Goal: Browse casually: Explore the website without a specific task or goal

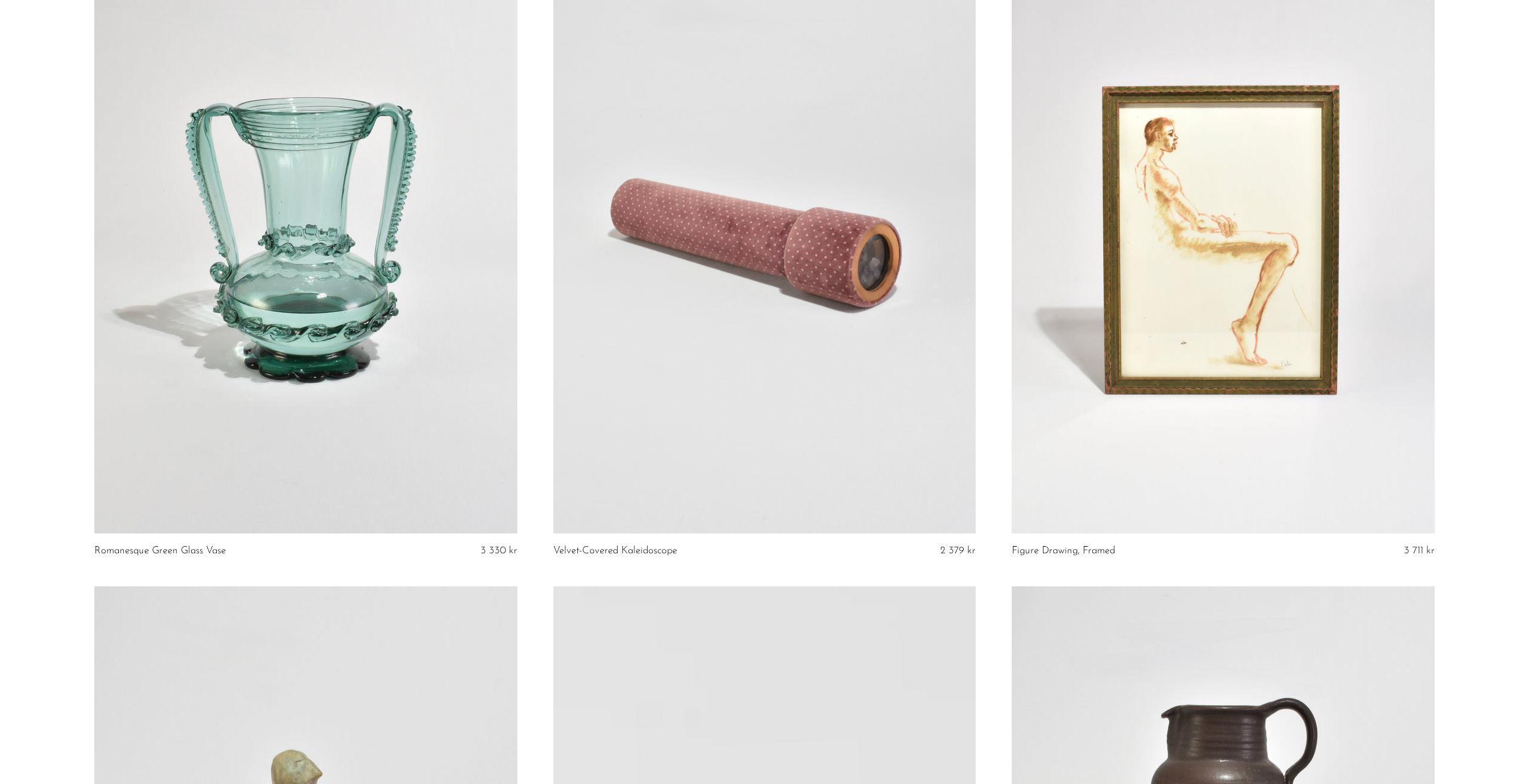
scroll to position [240, 0]
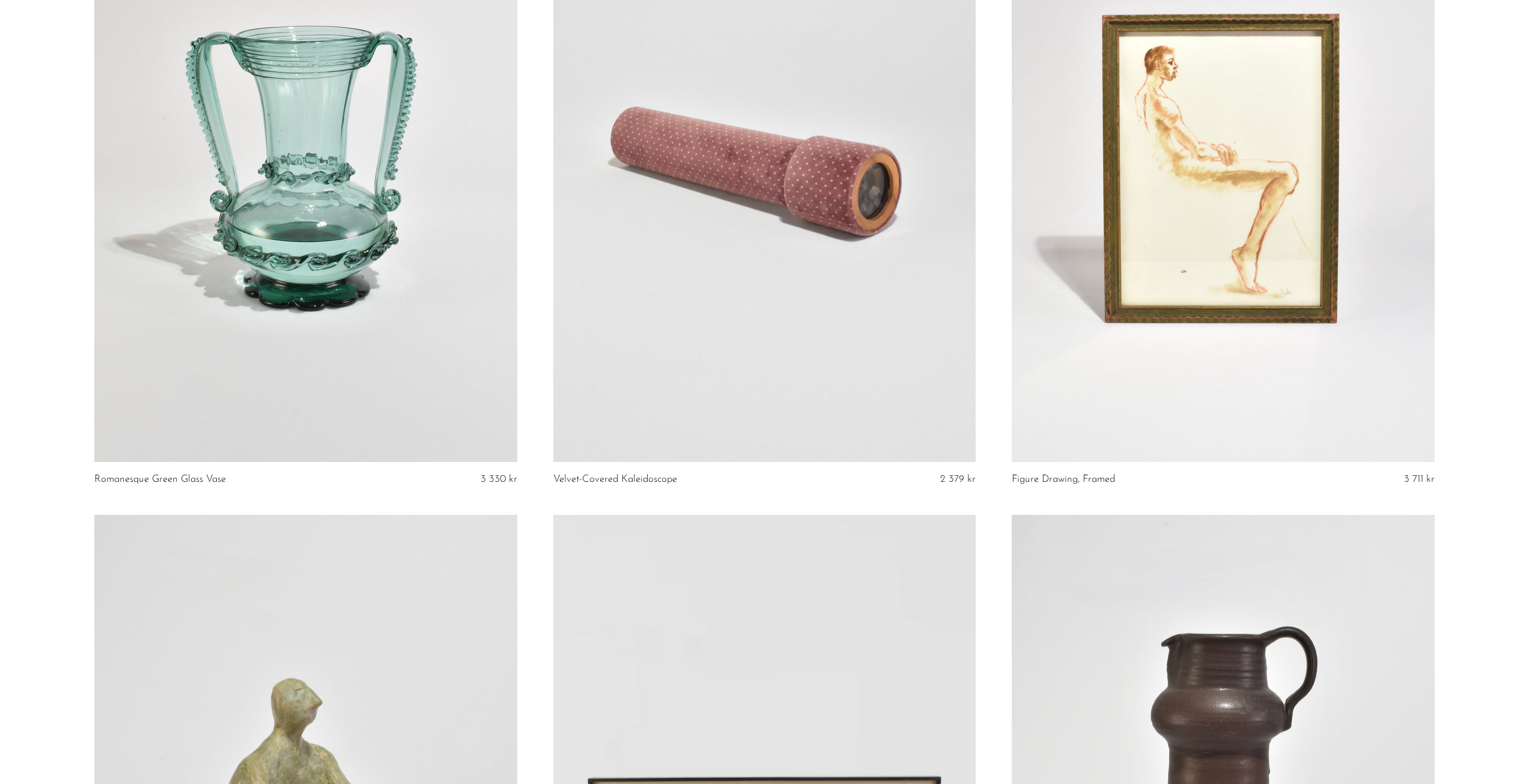
click at [840, 199] on link at bounding box center [764, 166] width 423 height 592
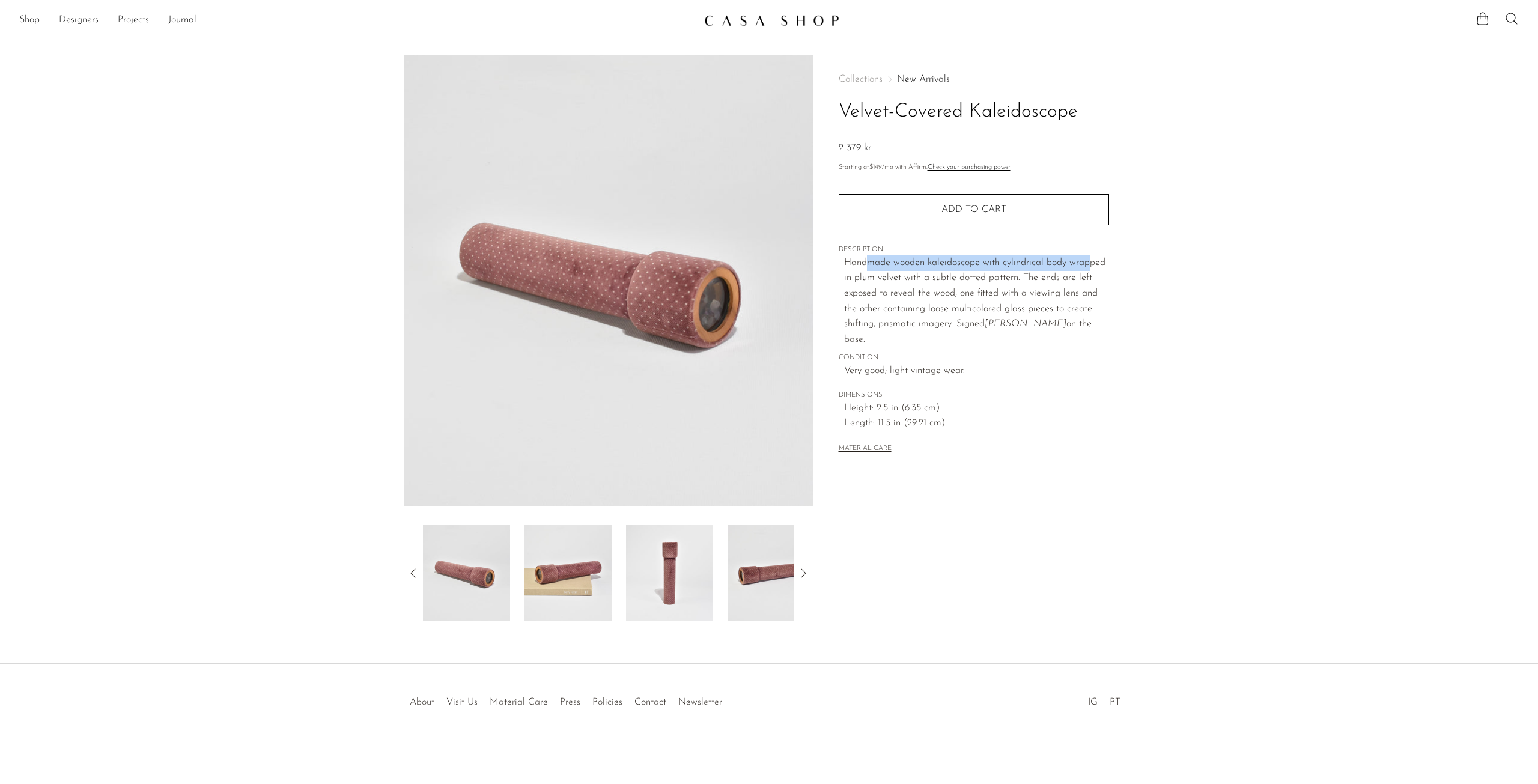
drag, startPoint x: 865, startPoint y: 258, endPoint x: 1086, endPoint y: 264, distance: 221.1
click at [1086, 264] on p "Handmade wooden kaleidoscope with cylindrical body wrapped in plum velvet with …" at bounding box center [977, 301] width 265 height 92
drag, startPoint x: 885, startPoint y: 327, endPoint x: 1104, endPoint y: 329, distance: 219.0
click at [1104, 328] on p "Handmade wooden kaleidoscope with cylindrical body wrapped in plum velvet with …" at bounding box center [977, 301] width 265 height 92
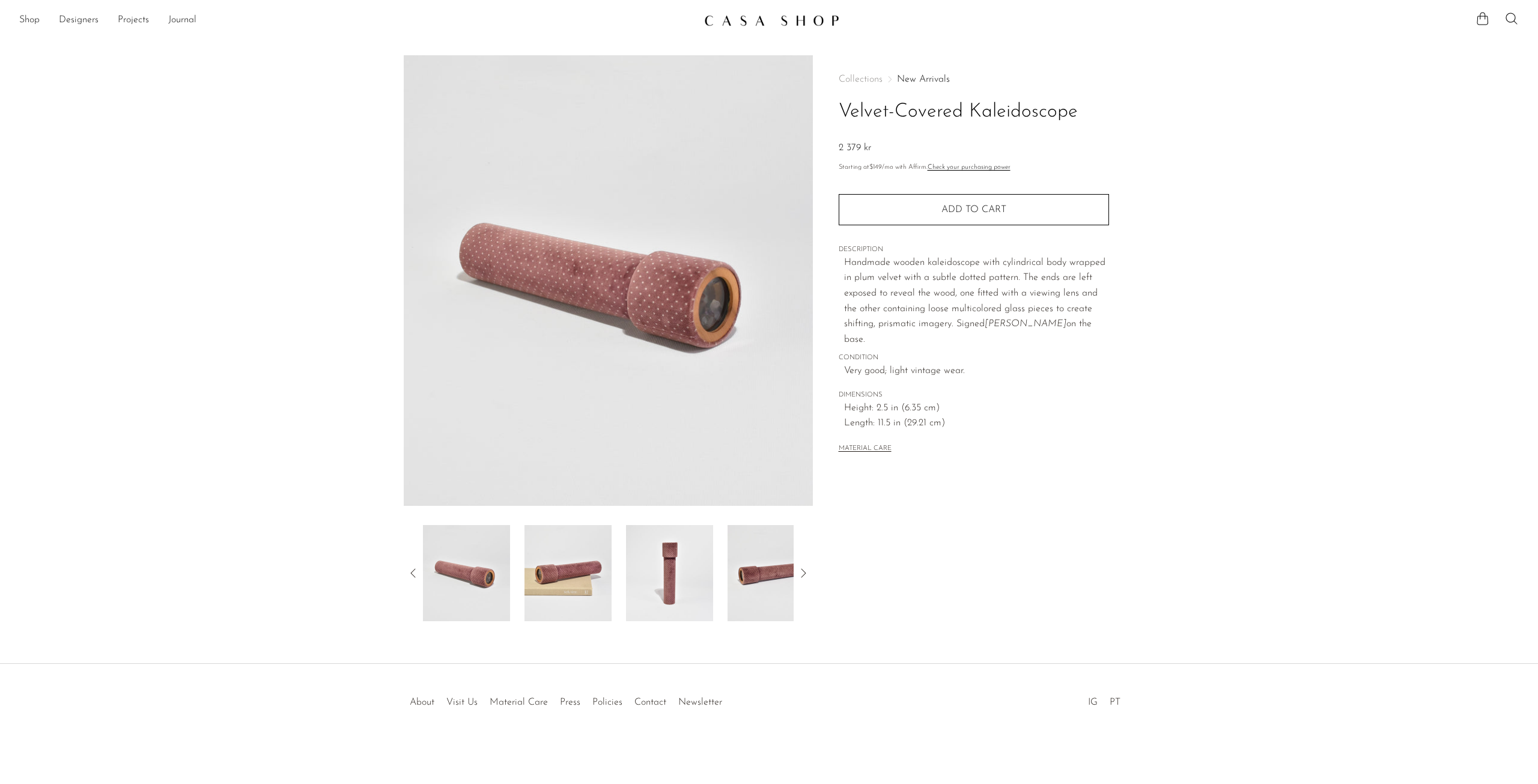
click at [1104, 329] on p "Handmade wooden kaleidoscope with cylindrical body wrapped in plum velvet with …" at bounding box center [977, 301] width 265 height 92
click at [548, 588] on body "Shop Featured New Arrivals Bestsellers" at bounding box center [769, 392] width 1538 height 784
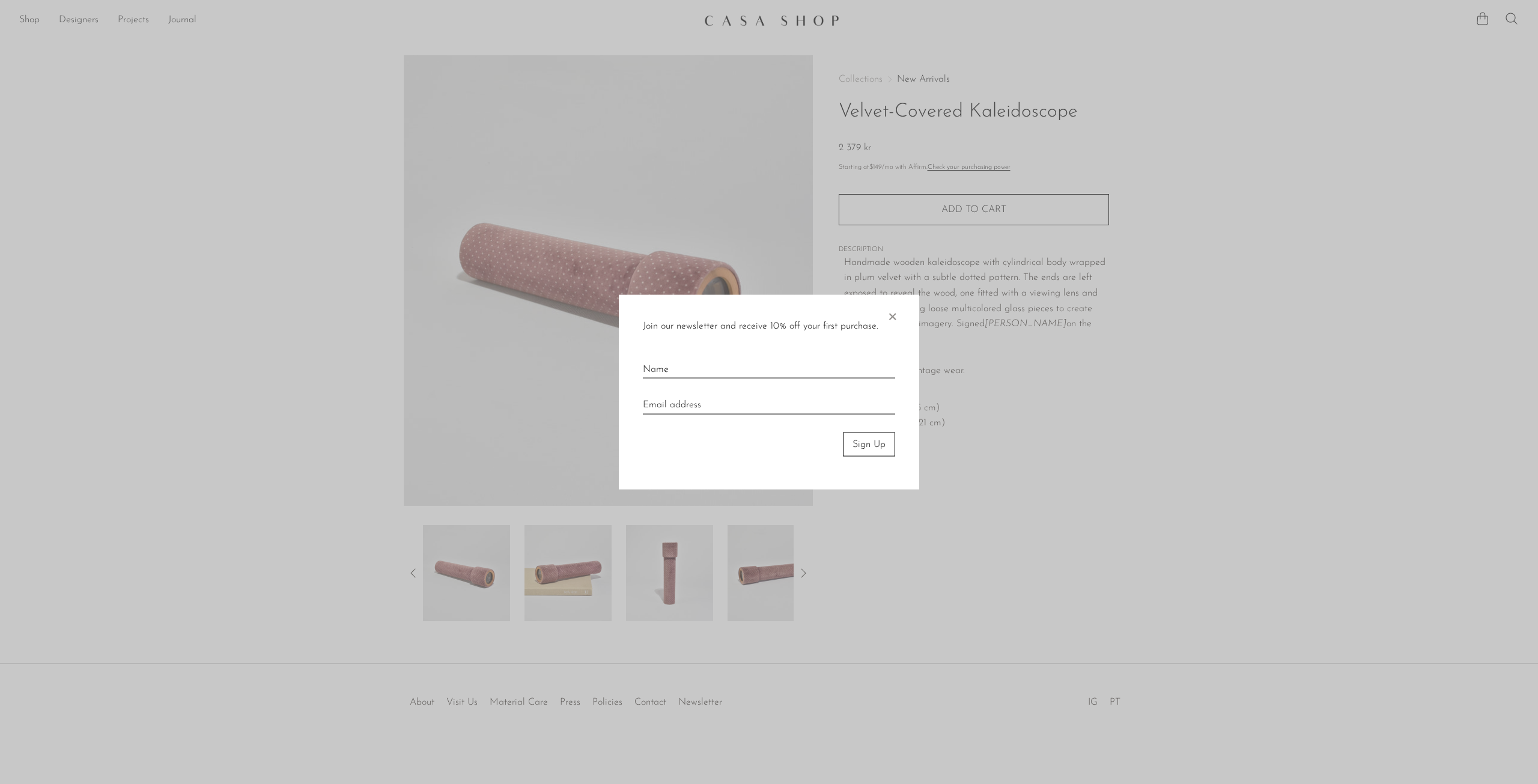
click at [888, 312] on span "×" at bounding box center [892, 313] width 12 height 38
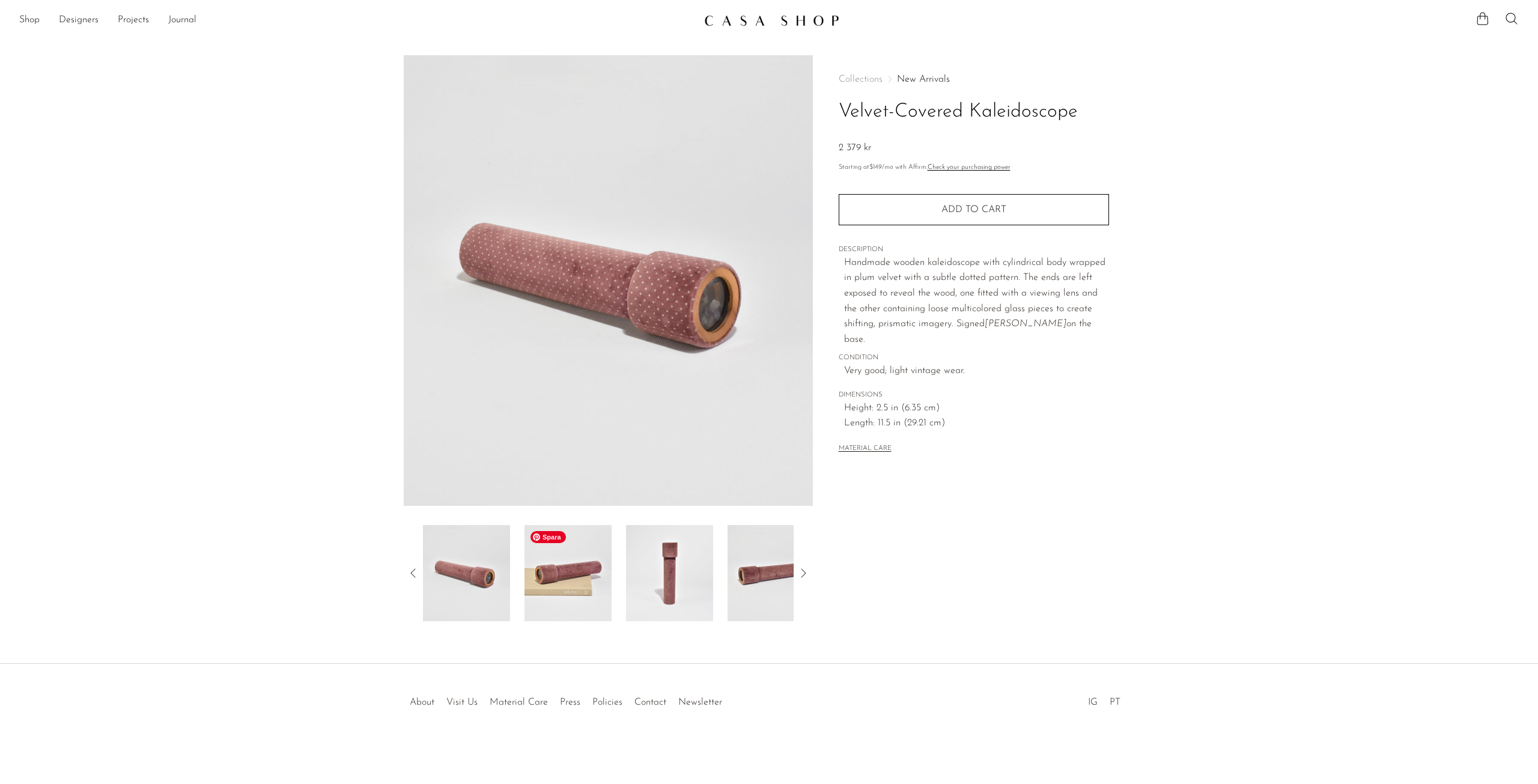
click at [567, 575] on img at bounding box center [568, 573] width 87 height 96
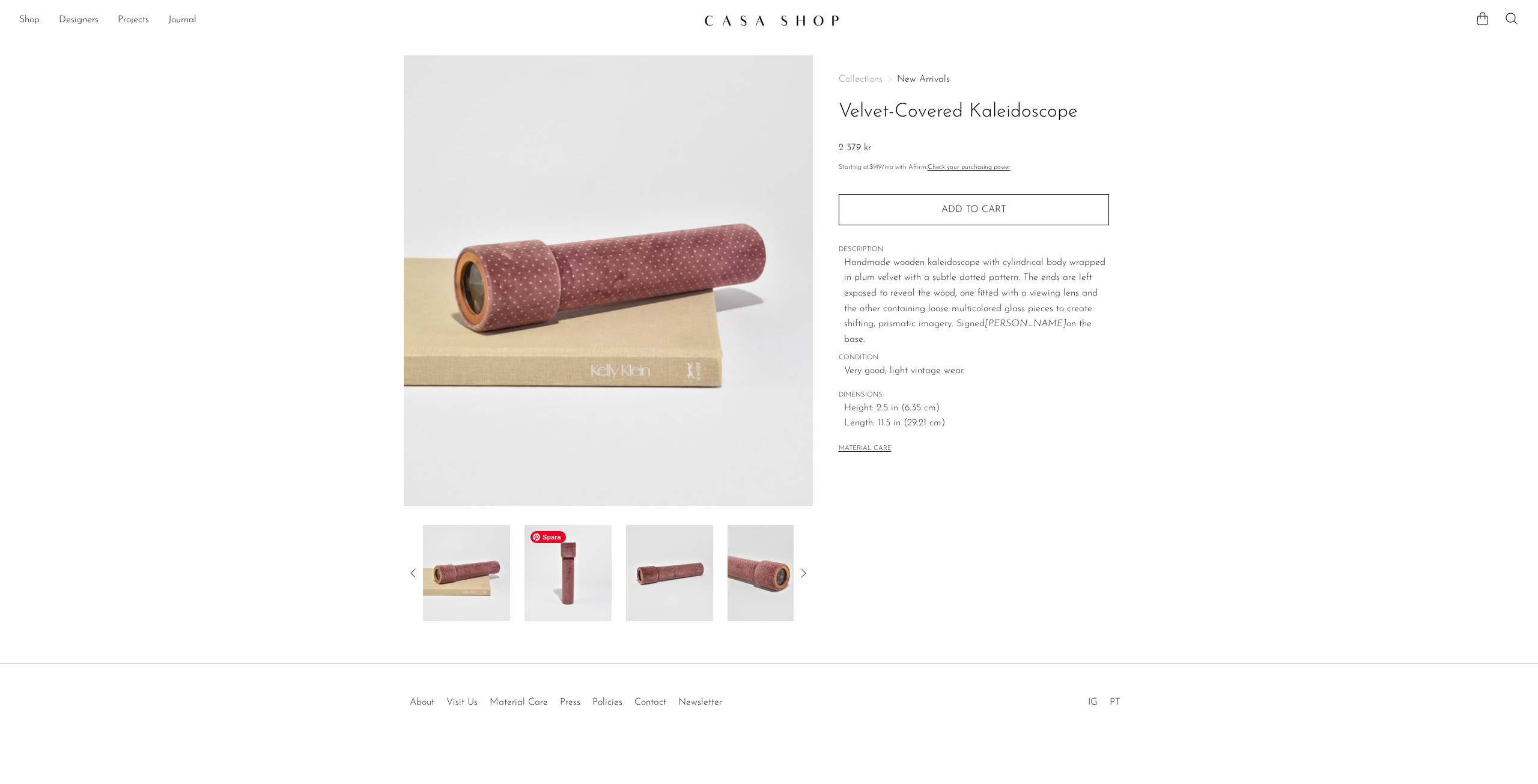
click at [593, 574] on img at bounding box center [568, 573] width 87 height 96
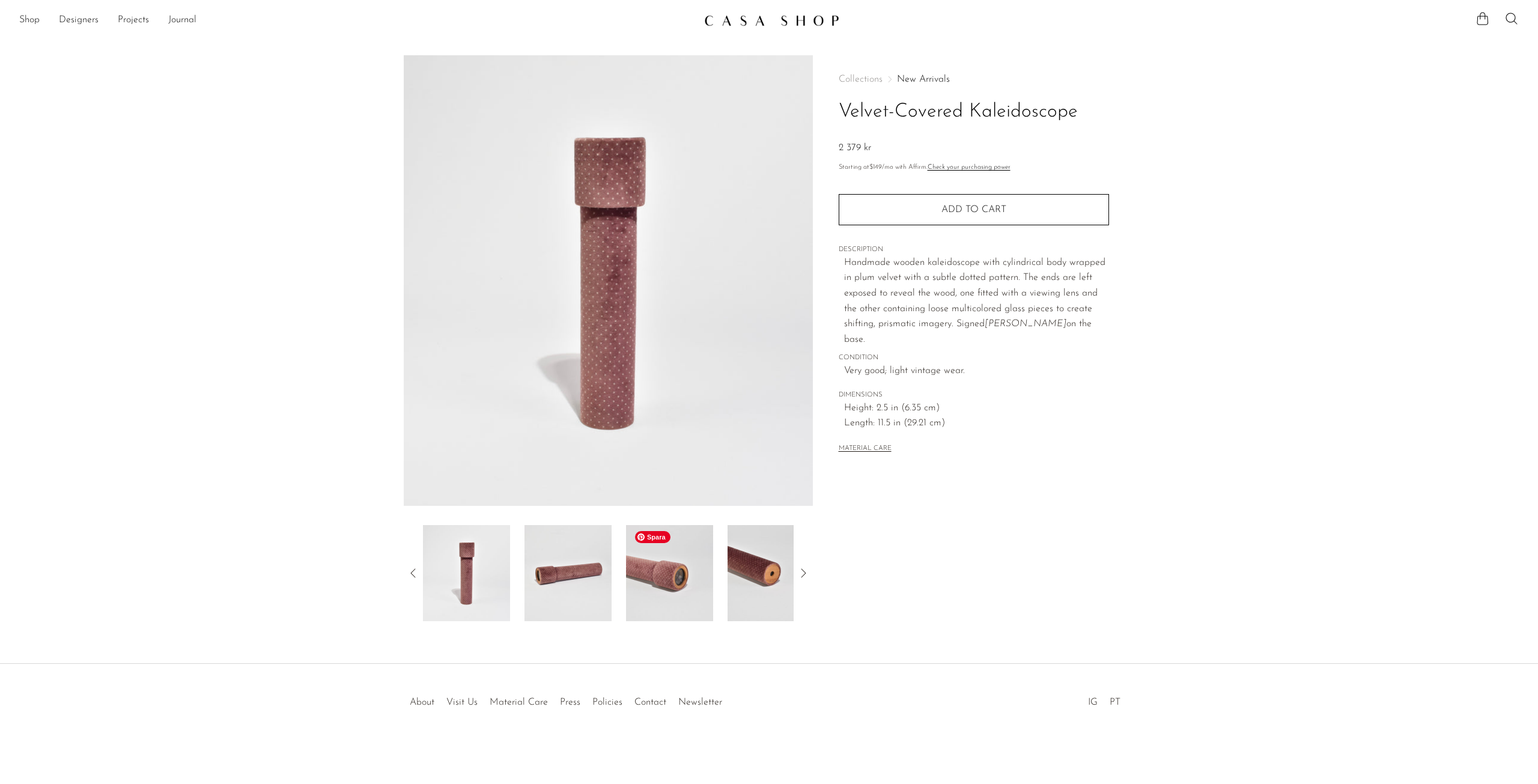
click at [638, 574] on img at bounding box center [670, 573] width 87 height 96
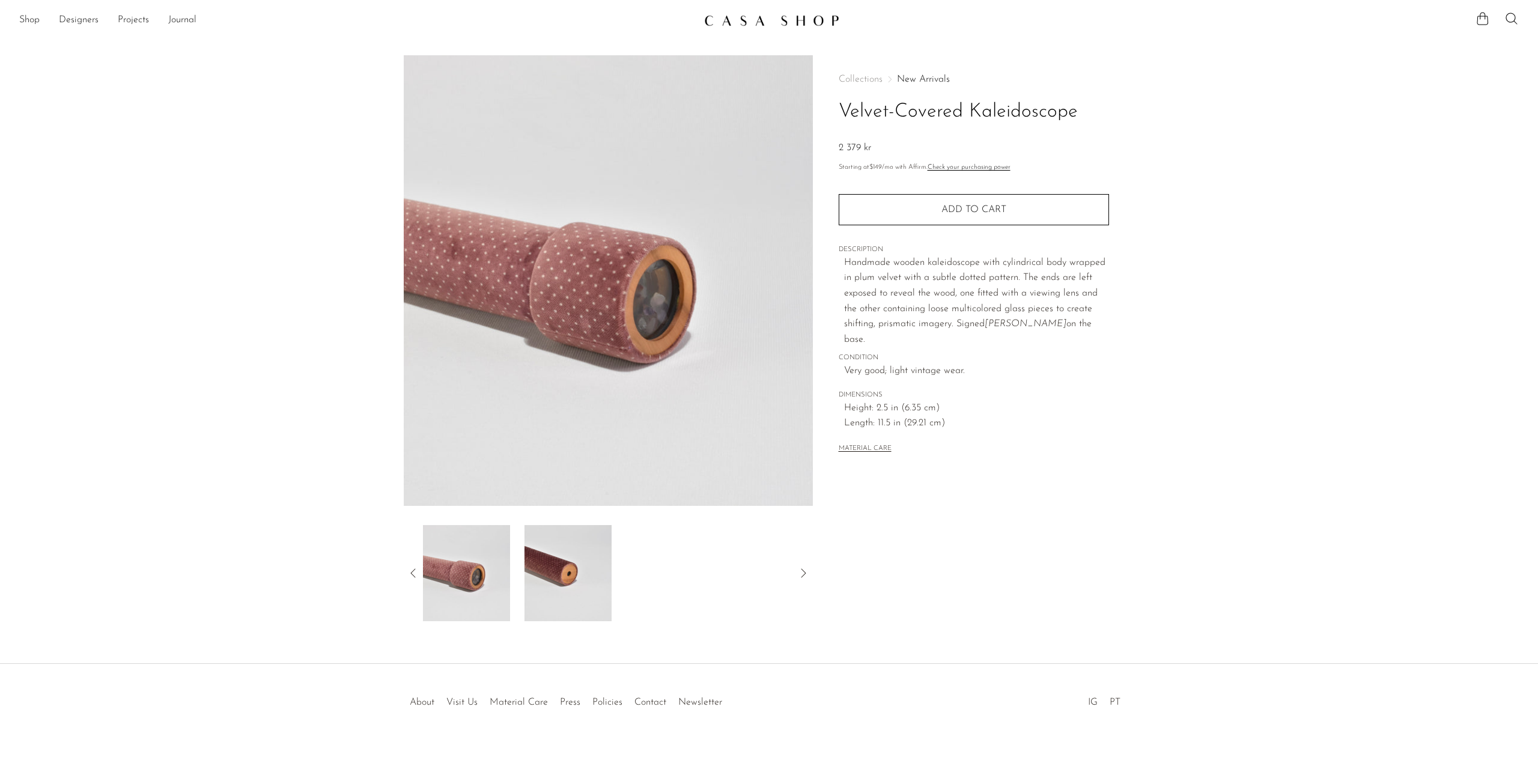
click at [662, 577] on div at bounding box center [608, 573] width 371 height 96
click at [598, 588] on img at bounding box center [568, 573] width 87 height 96
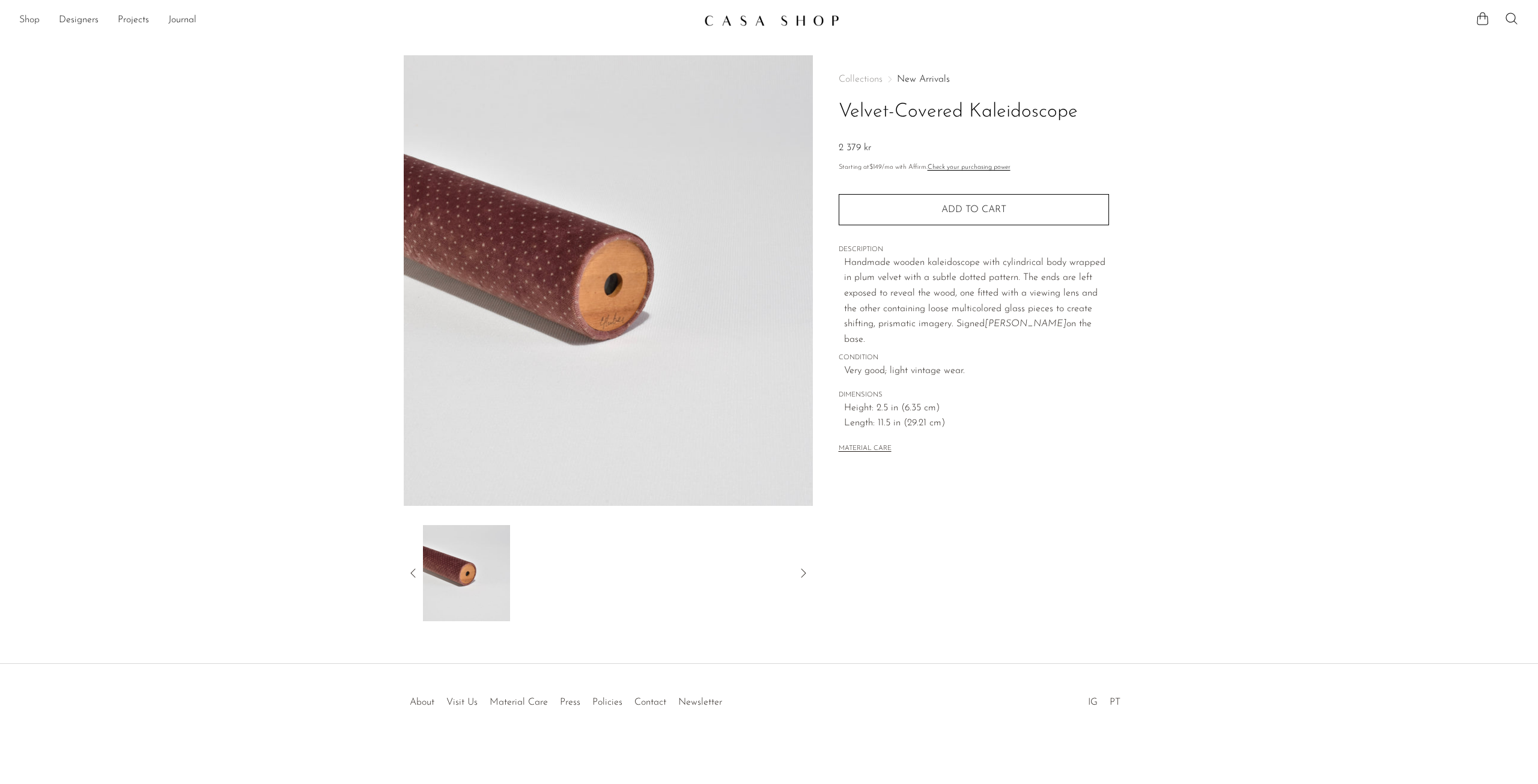
click at [31, 23] on link "Shop" at bounding box center [29, 20] width 20 height 16
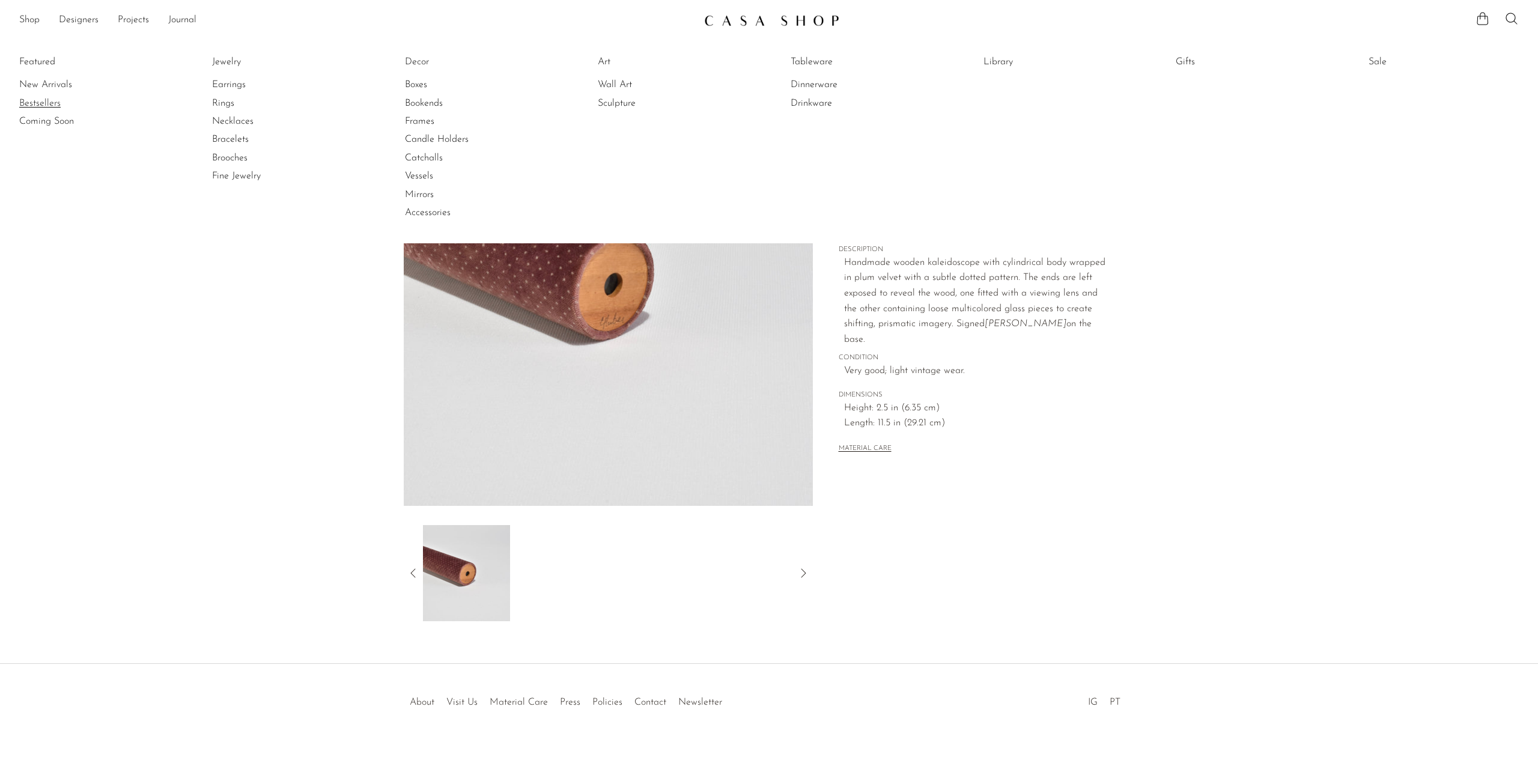
click at [36, 103] on link "Bestsellers" at bounding box center [65, 103] width 90 height 13
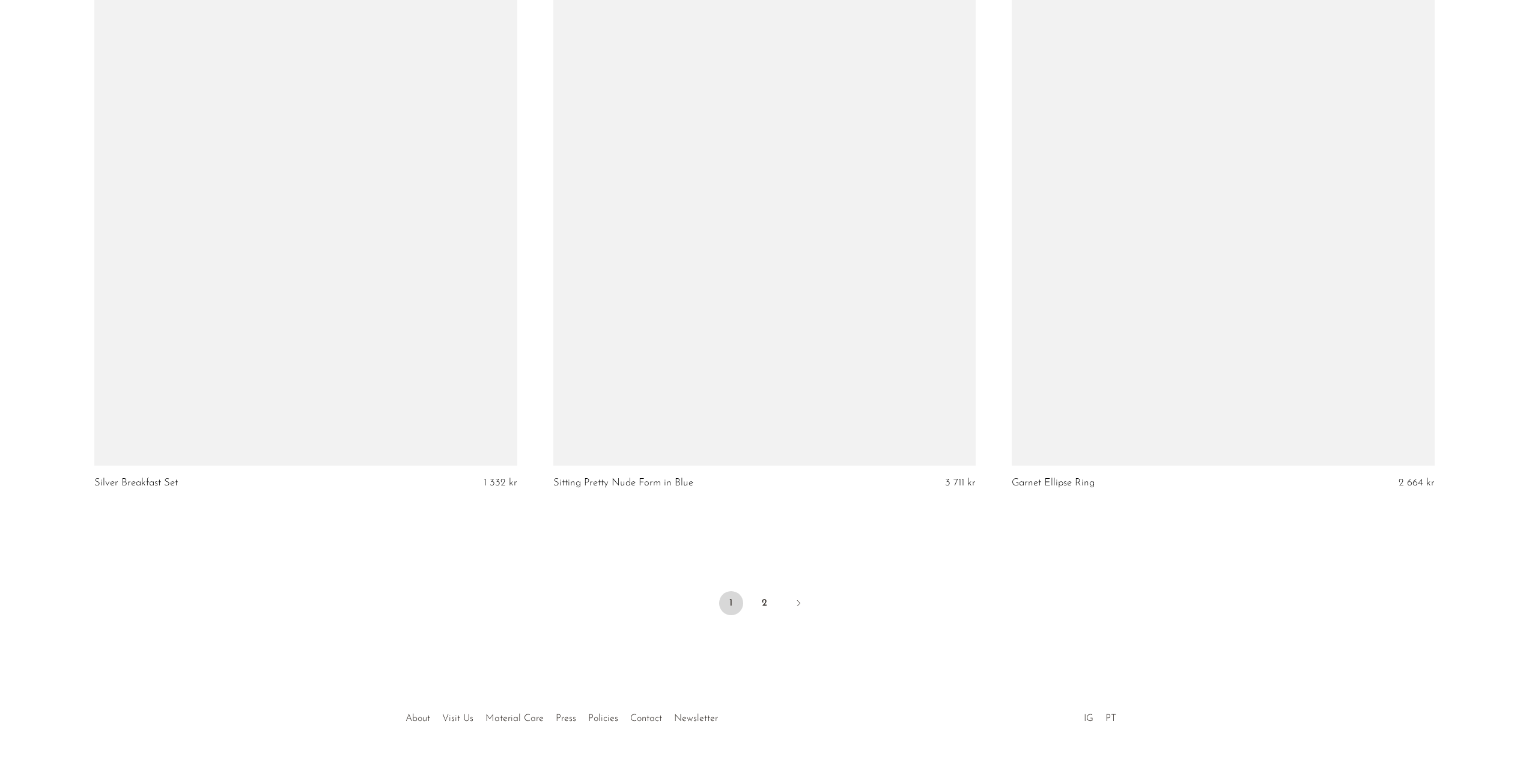
scroll to position [7342, 0]
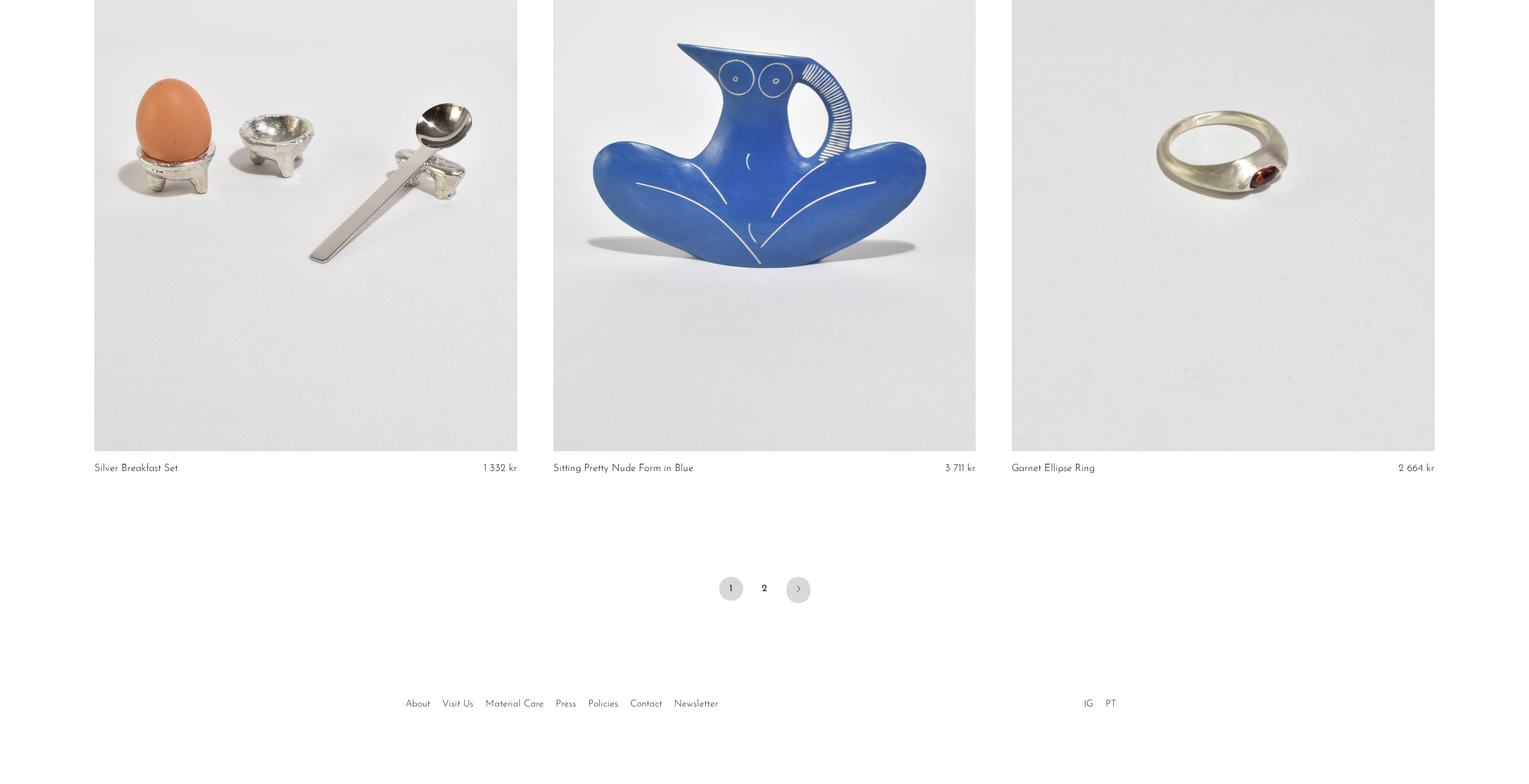
click at [794, 584] on icon "Next" at bounding box center [799, 589] width 10 height 10
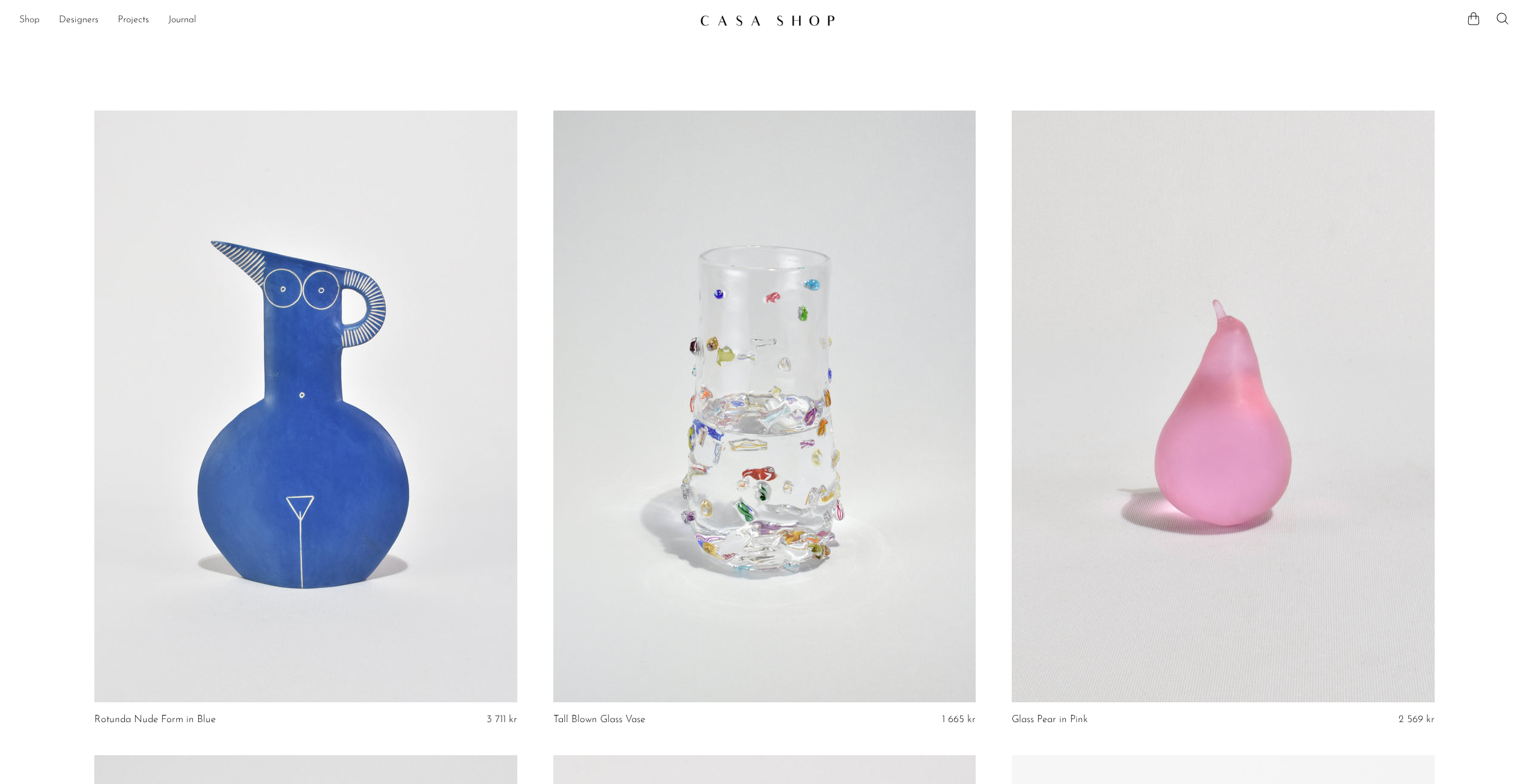
click at [31, 23] on link "Shop" at bounding box center [29, 20] width 20 height 16
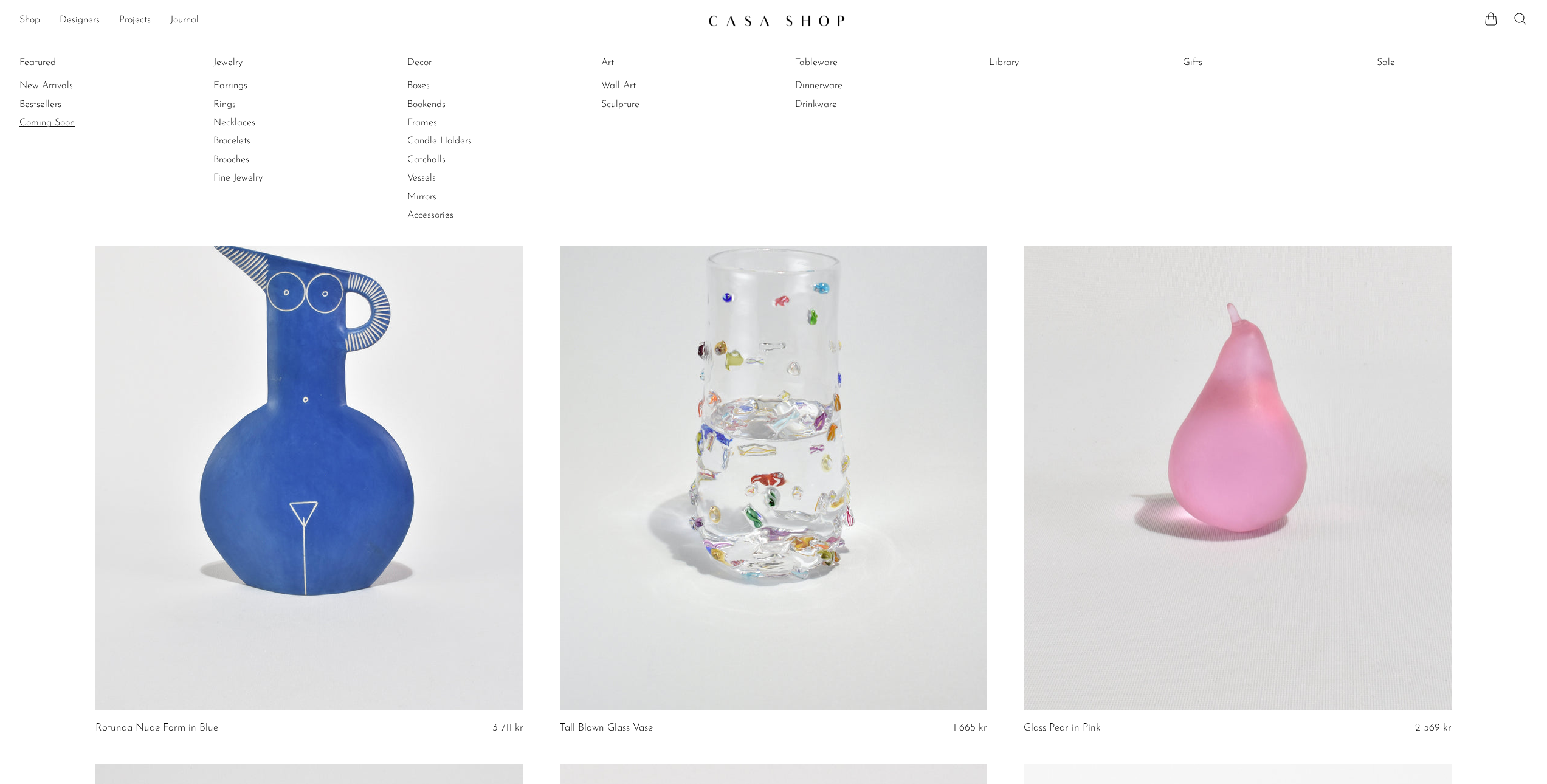
click at [58, 121] on link "Coming Soon" at bounding box center [65, 122] width 91 height 13
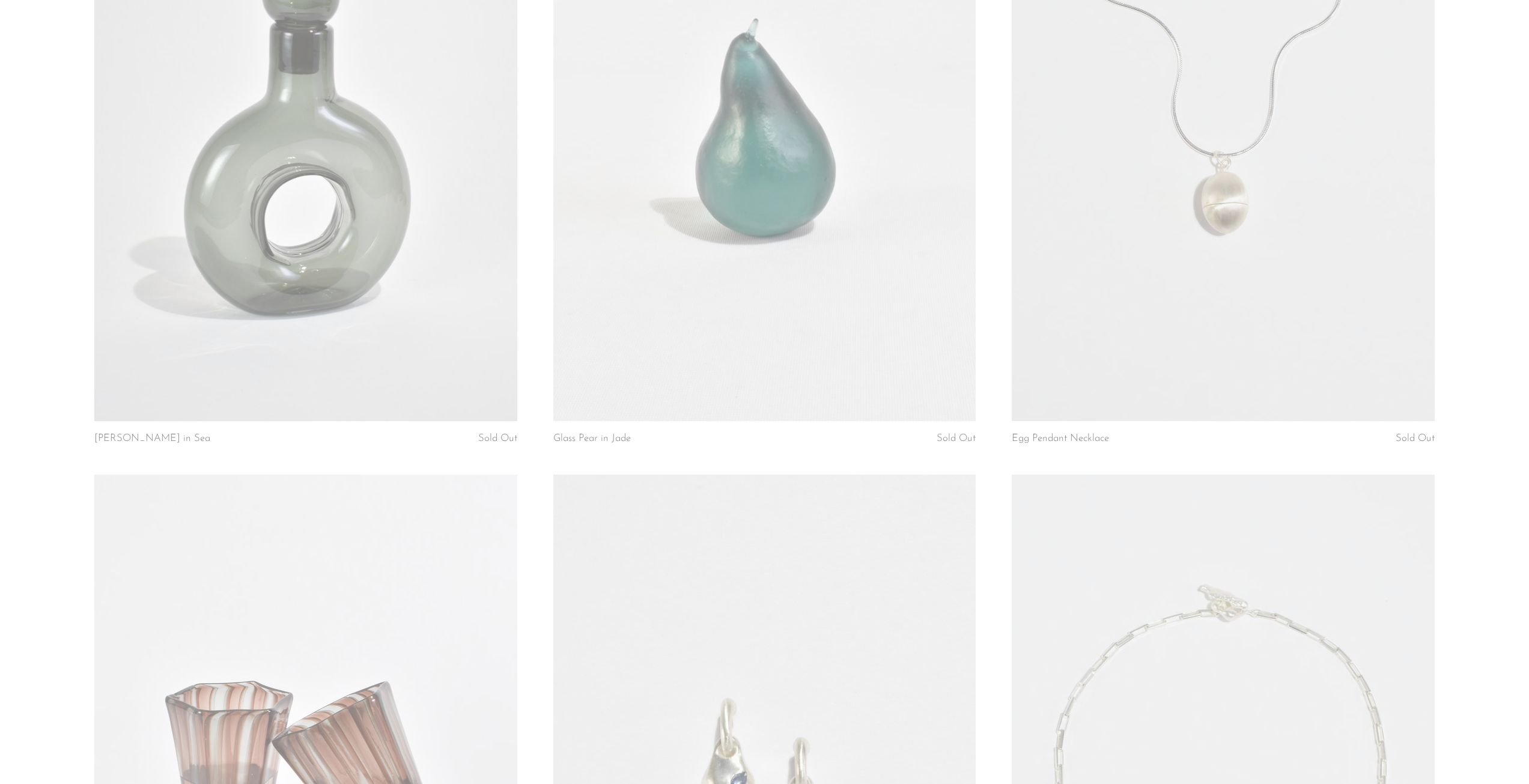
scroll to position [5959, 0]
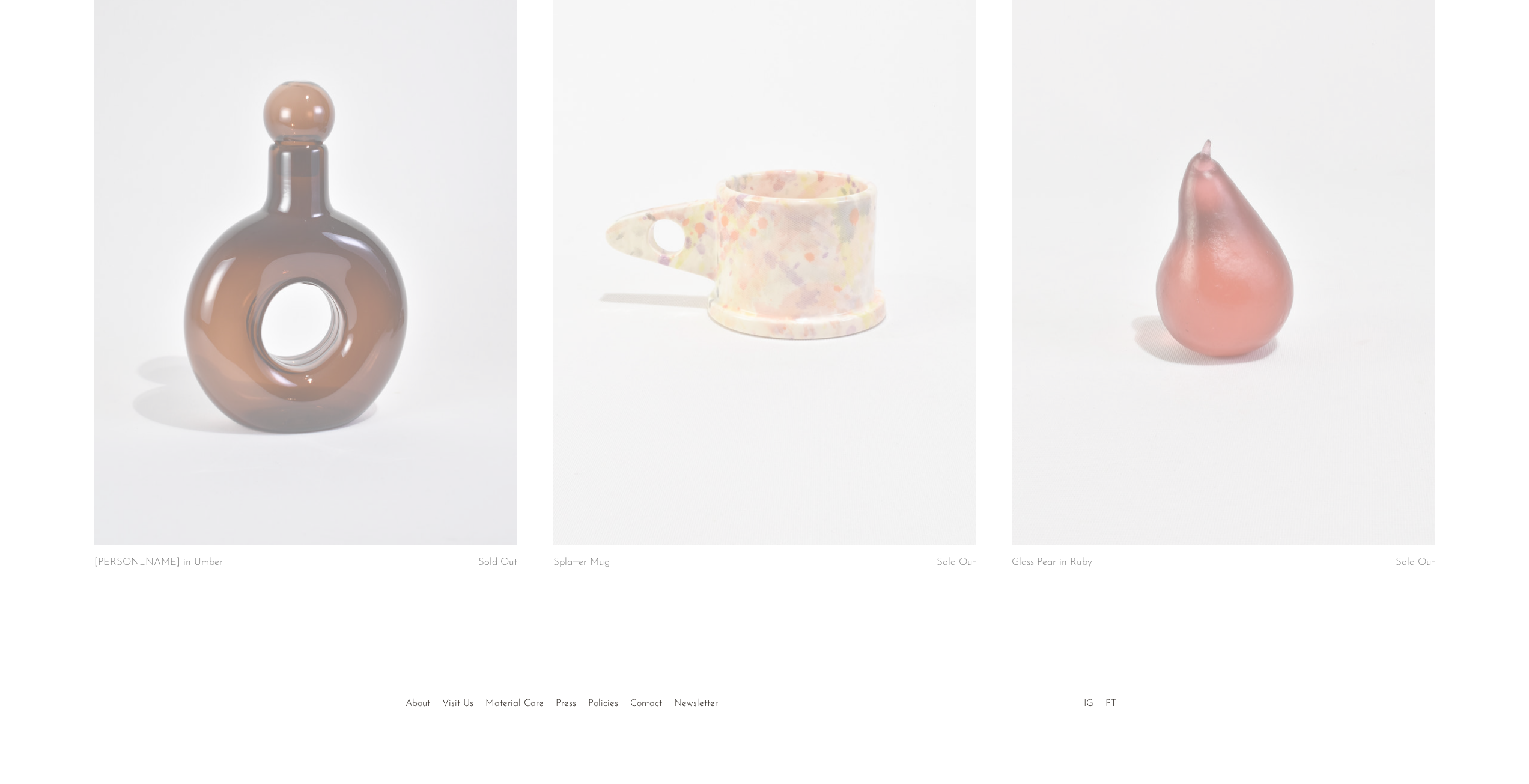
drag, startPoint x: 48, startPoint y: 208, endPoint x: -3, endPoint y: 570, distance: 365.6
click at [429, 703] on link "About" at bounding box center [417, 704] width 24 height 10
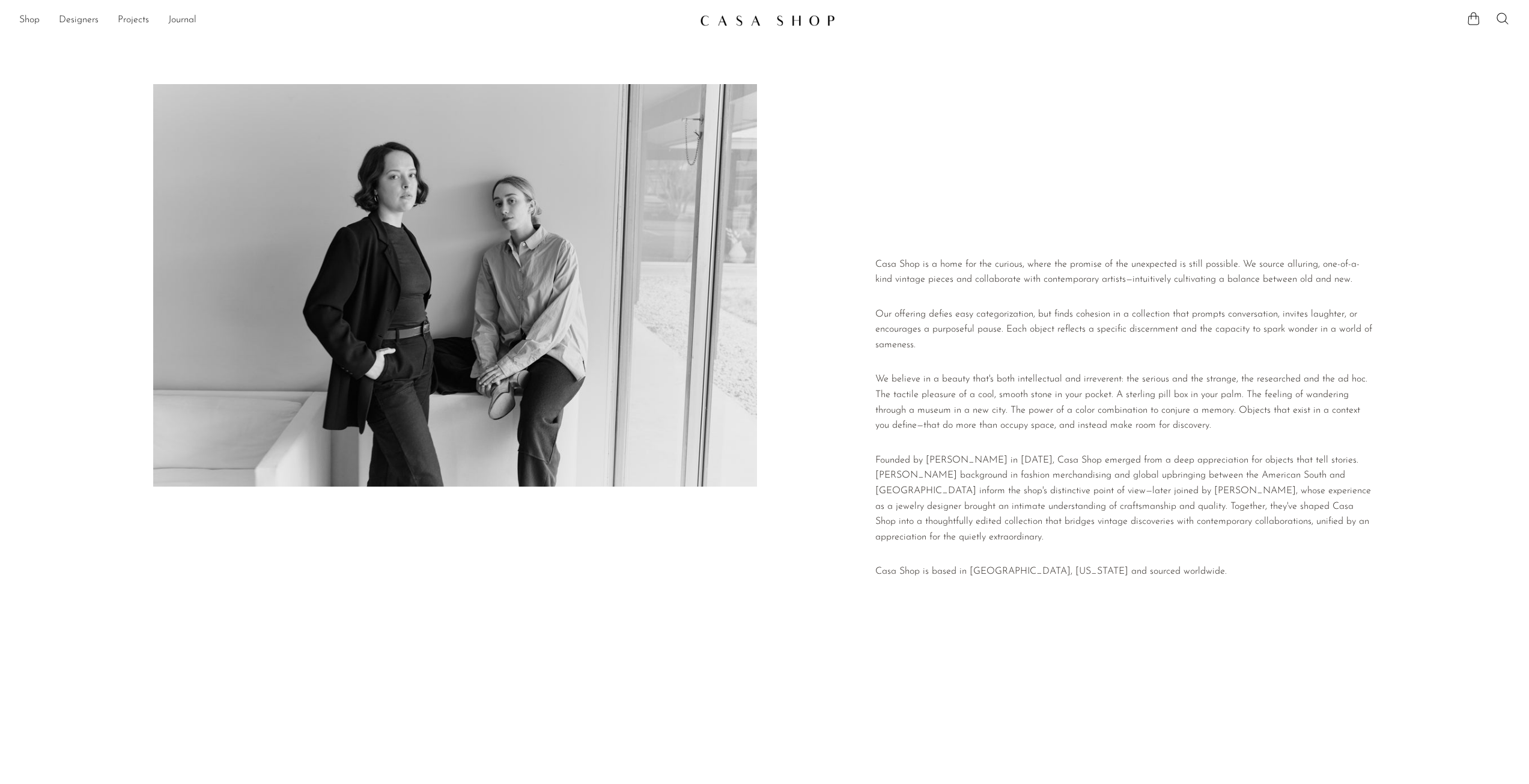
click at [18, 17] on div "Shop Featured New Arrivals Bestsellers Coming Soon Jewelry Jewelry All Earrings…" at bounding box center [764, 20] width 1529 height 22
click at [24, 20] on link "Shop" at bounding box center [29, 20] width 20 height 16
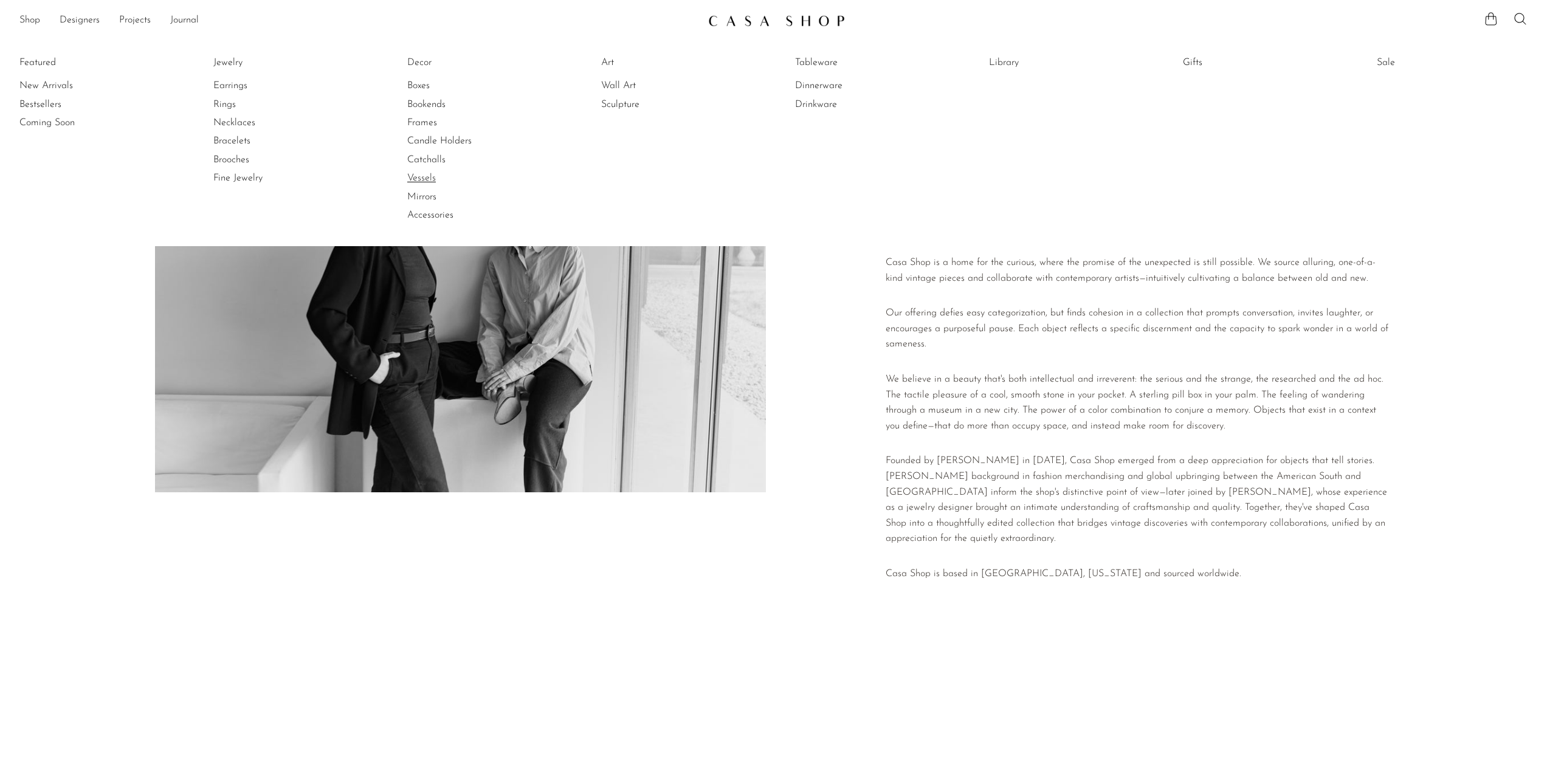
click at [423, 173] on link "Vessels" at bounding box center [453, 178] width 91 height 13
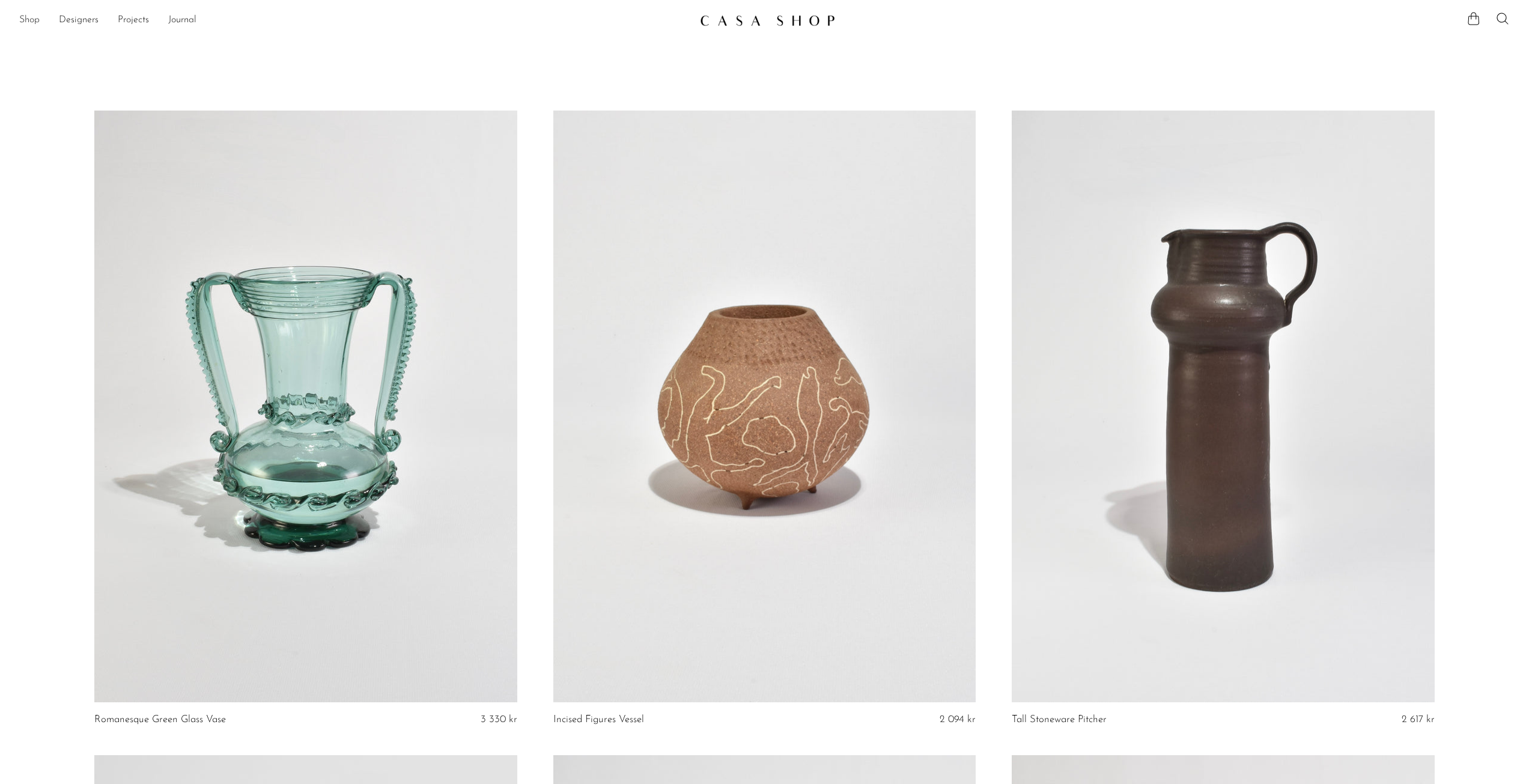
click at [28, 19] on link "Shop" at bounding box center [29, 20] width 20 height 16
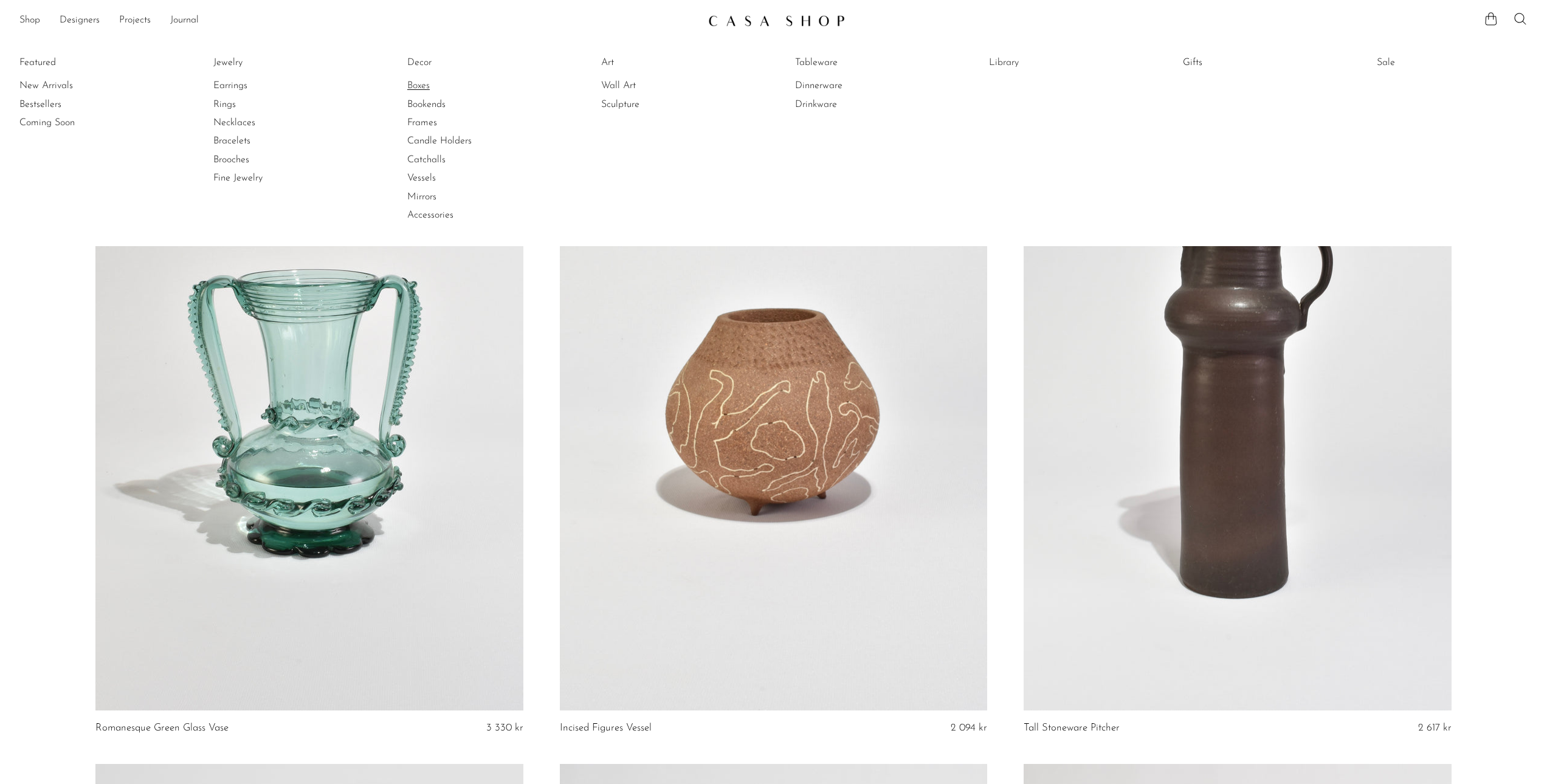
click at [423, 86] on link "Boxes" at bounding box center [453, 86] width 91 height 13
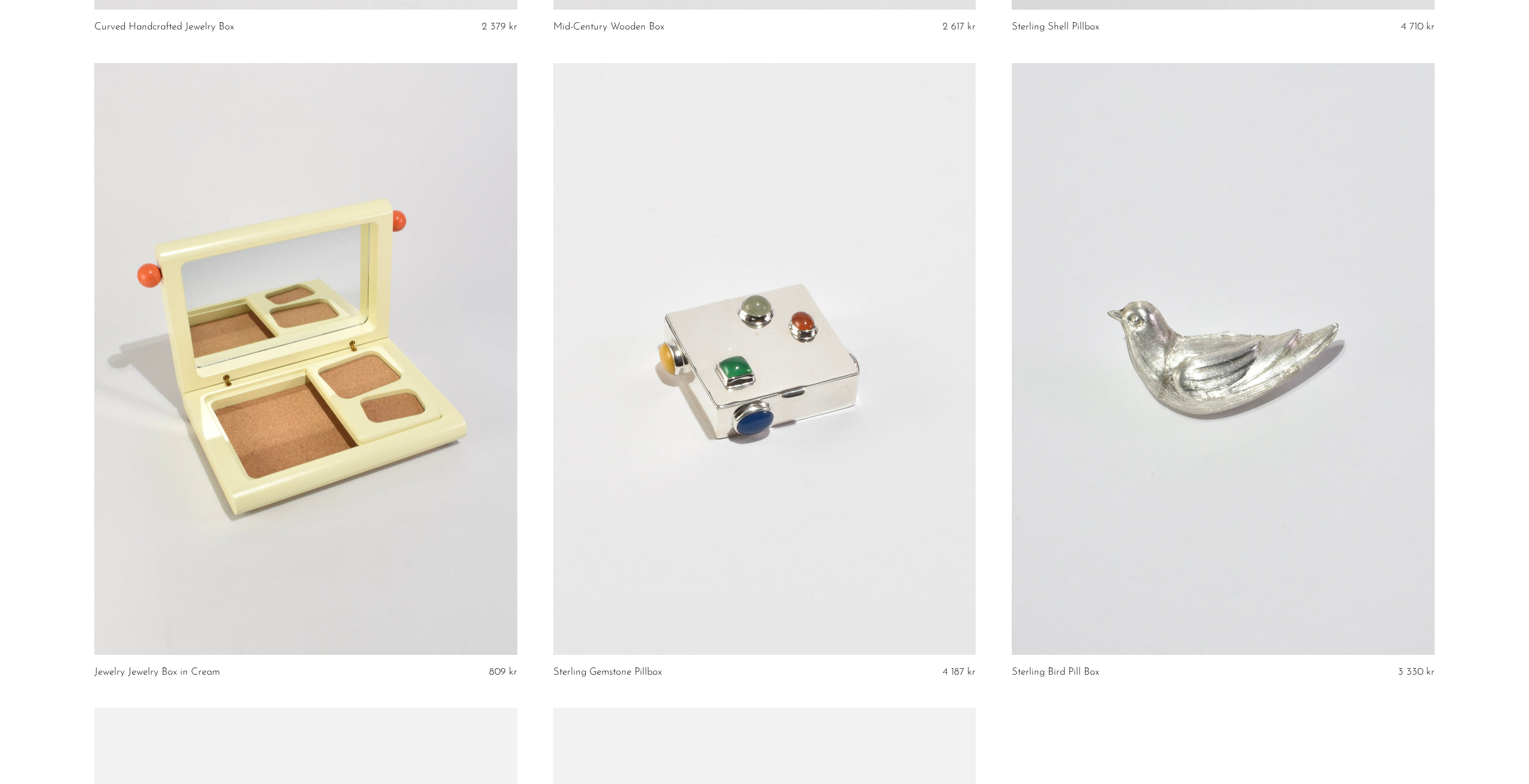
scroll to position [5226, 0]
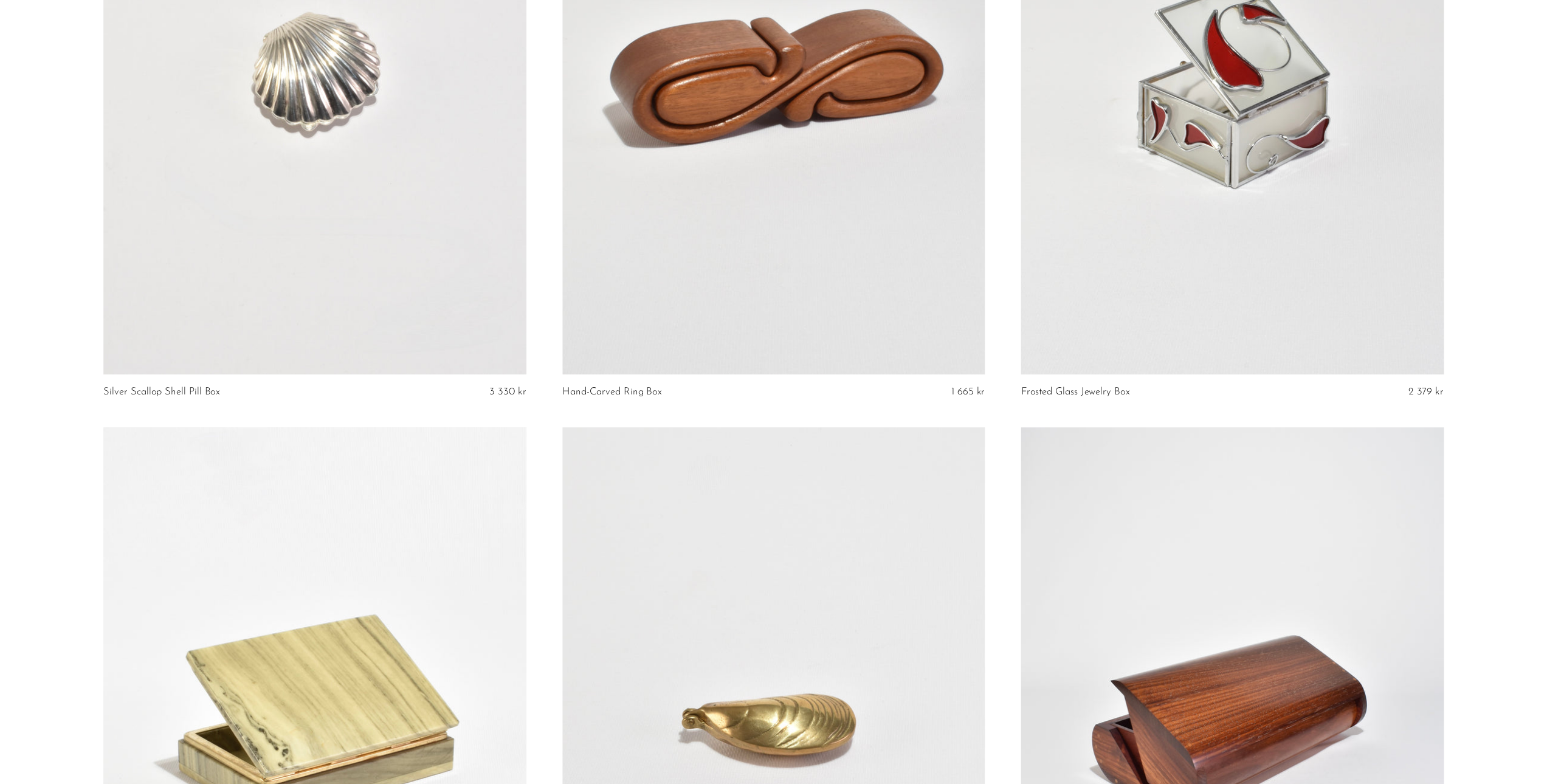
scroll to position [0, 0]
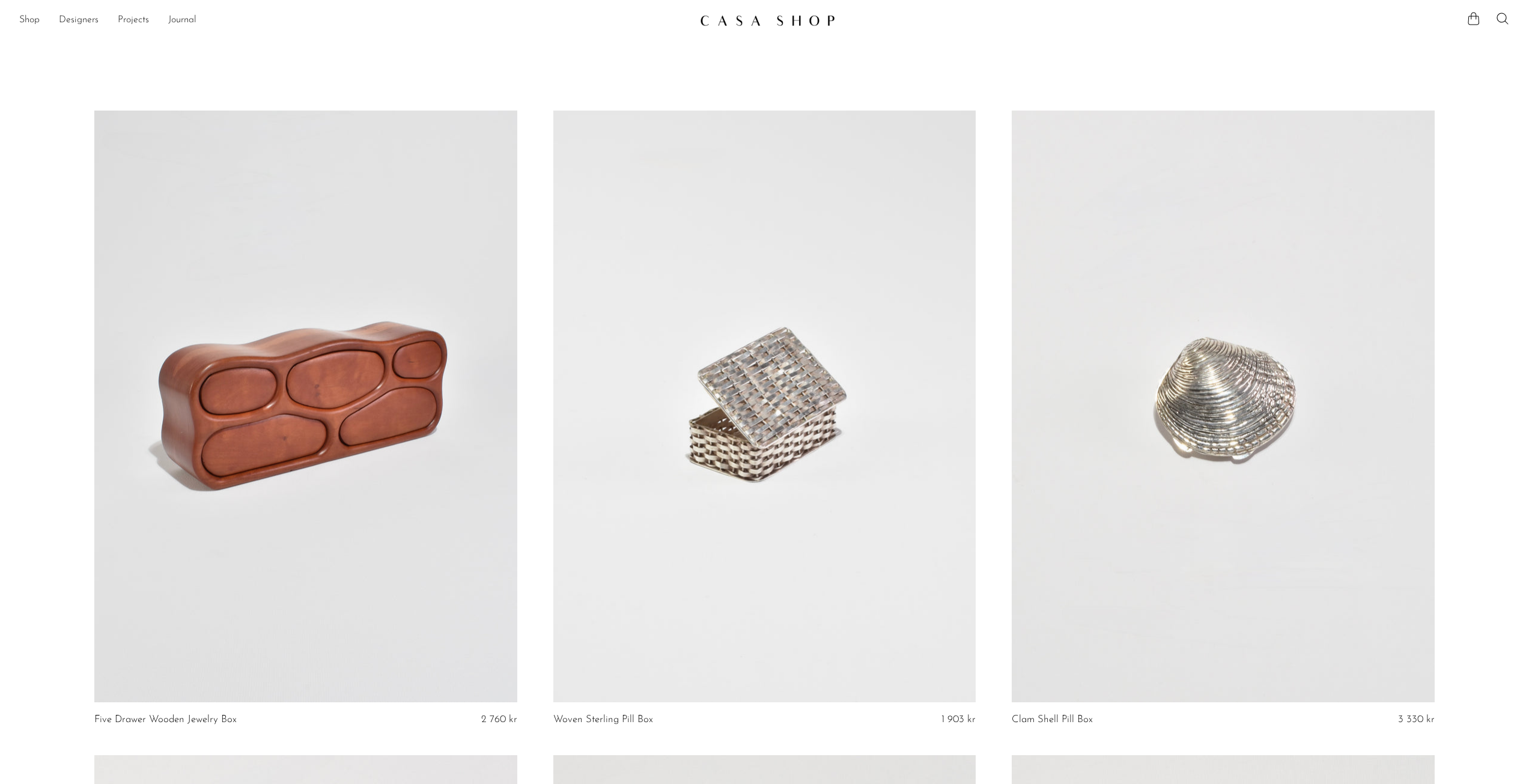
drag, startPoint x: 1403, startPoint y: 555, endPoint x: 1460, endPoint y: 262, distance: 298.5
click at [26, 24] on link "Shop" at bounding box center [29, 20] width 20 height 16
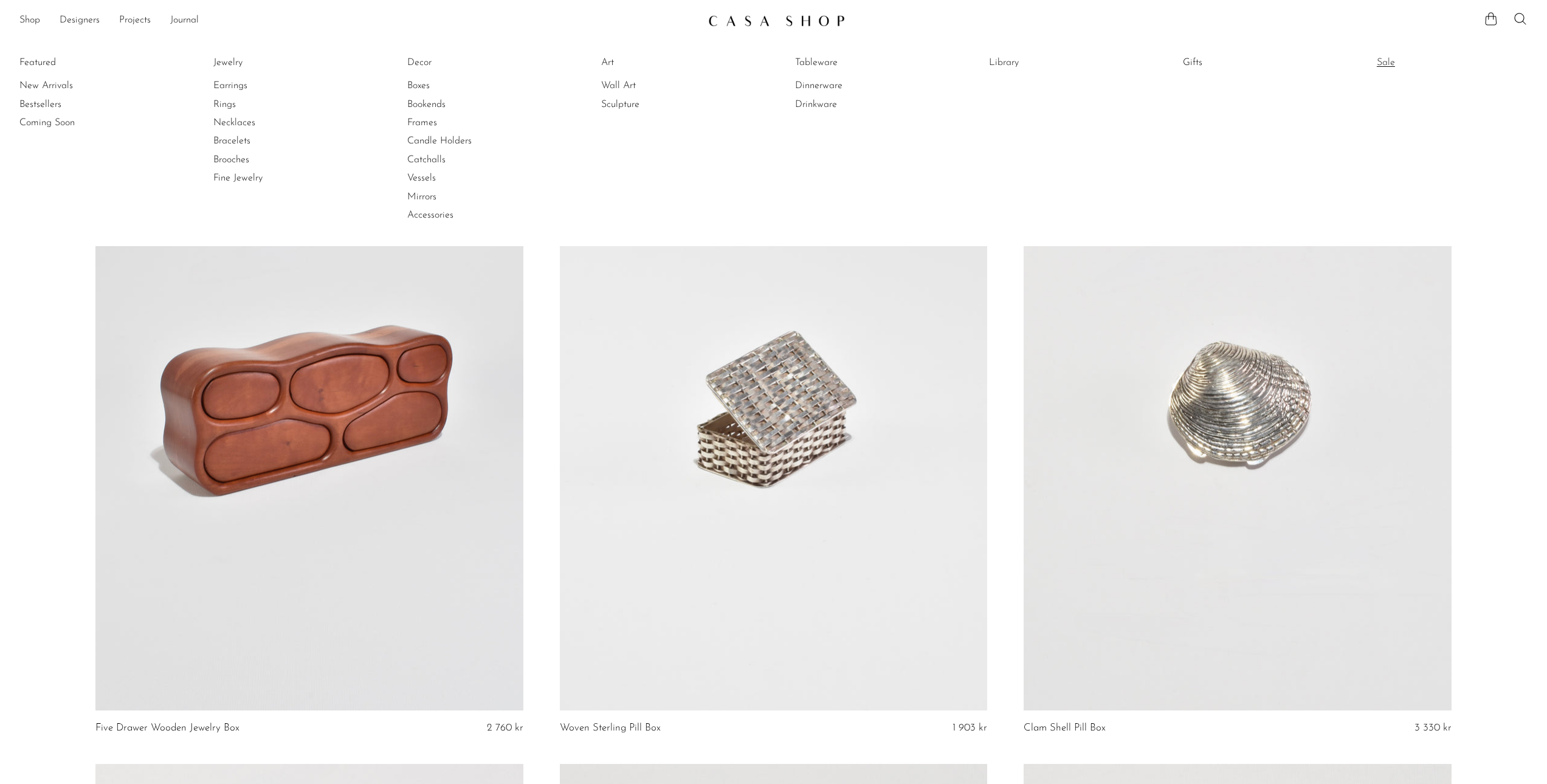
click at [1392, 58] on link "Sale" at bounding box center [1423, 62] width 91 height 13
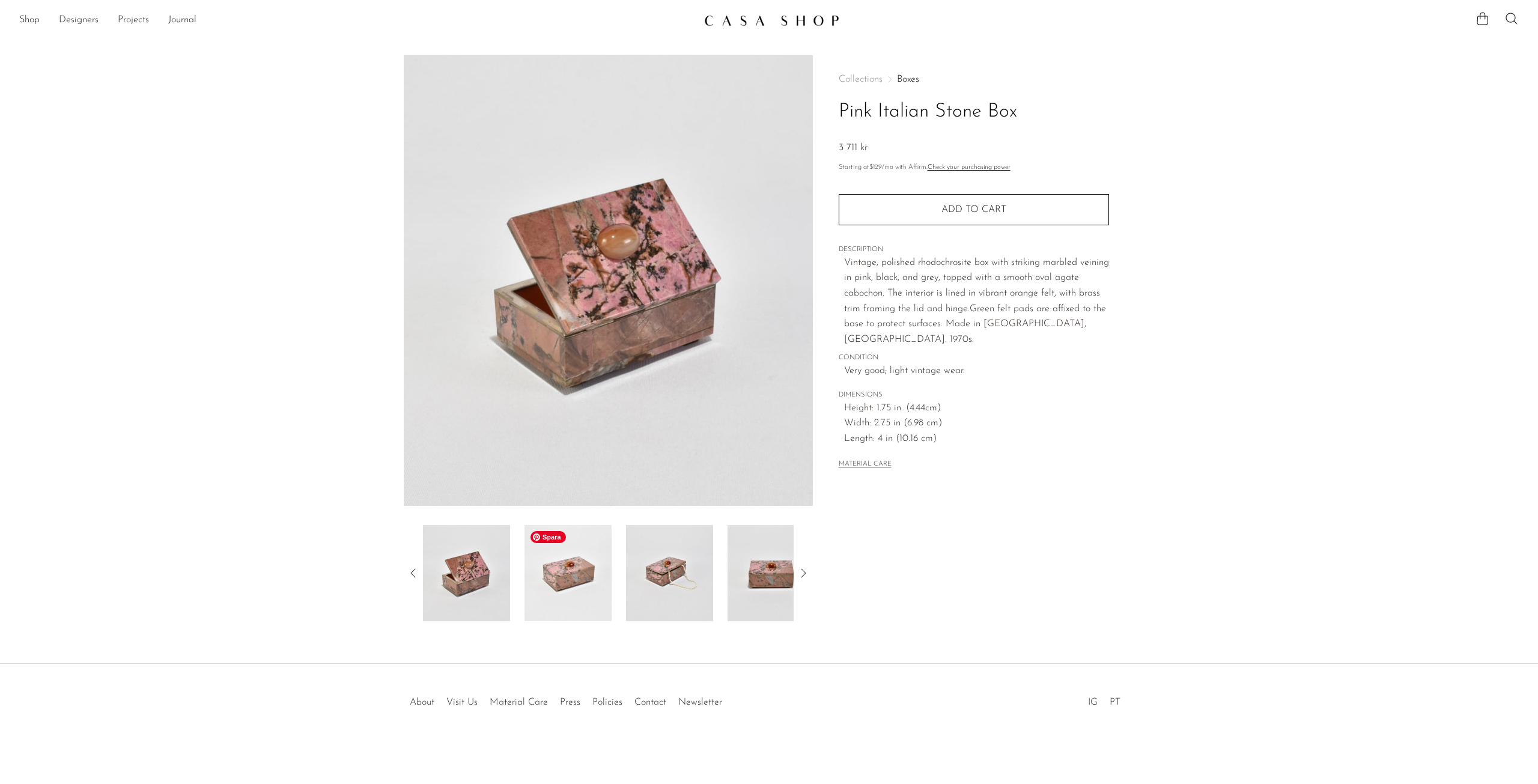
click at [574, 570] on img at bounding box center [568, 573] width 87 height 96
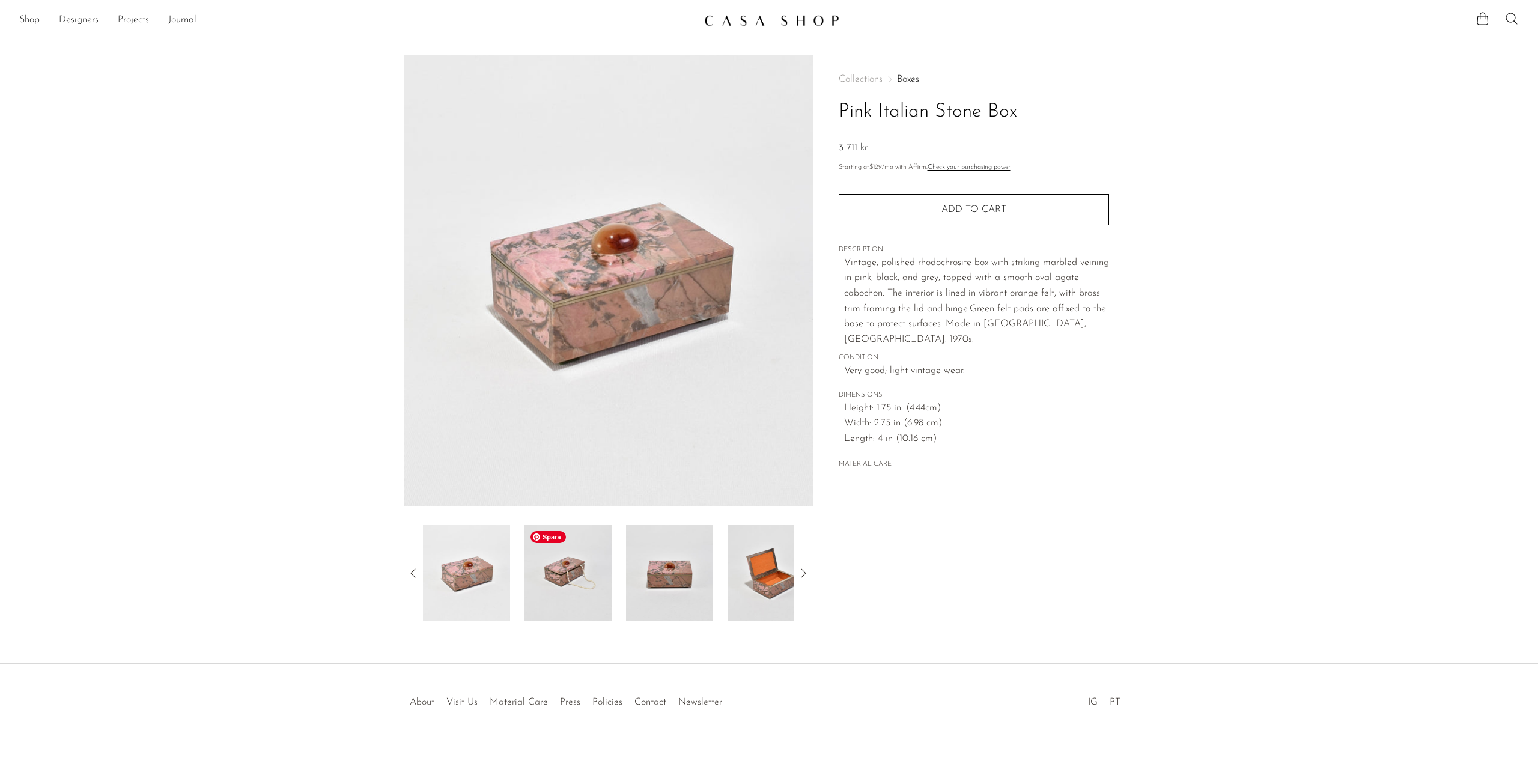
click at [604, 582] on img at bounding box center [568, 573] width 87 height 96
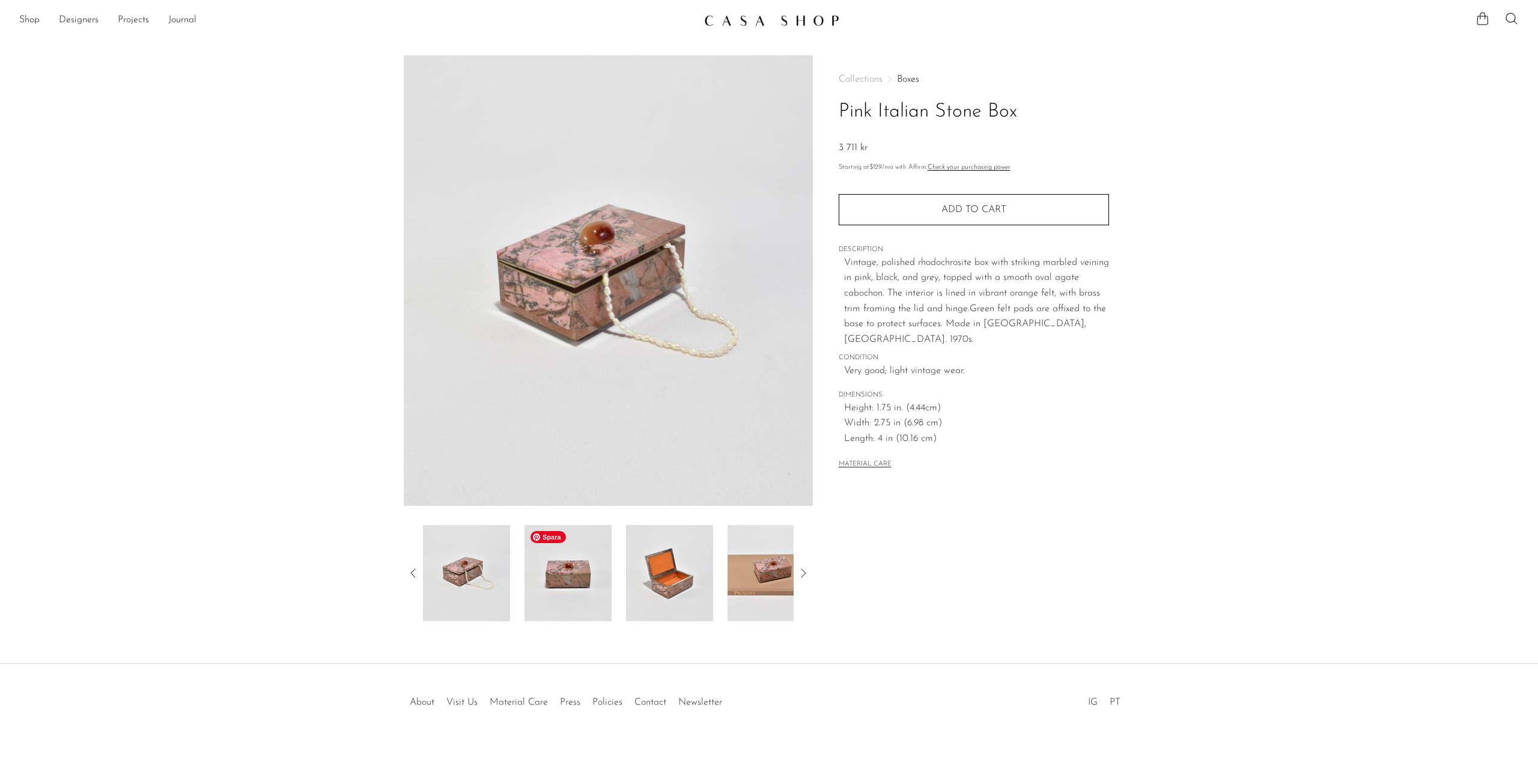
click at [597, 588] on img at bounding box center [568, 573] width 87 height 96
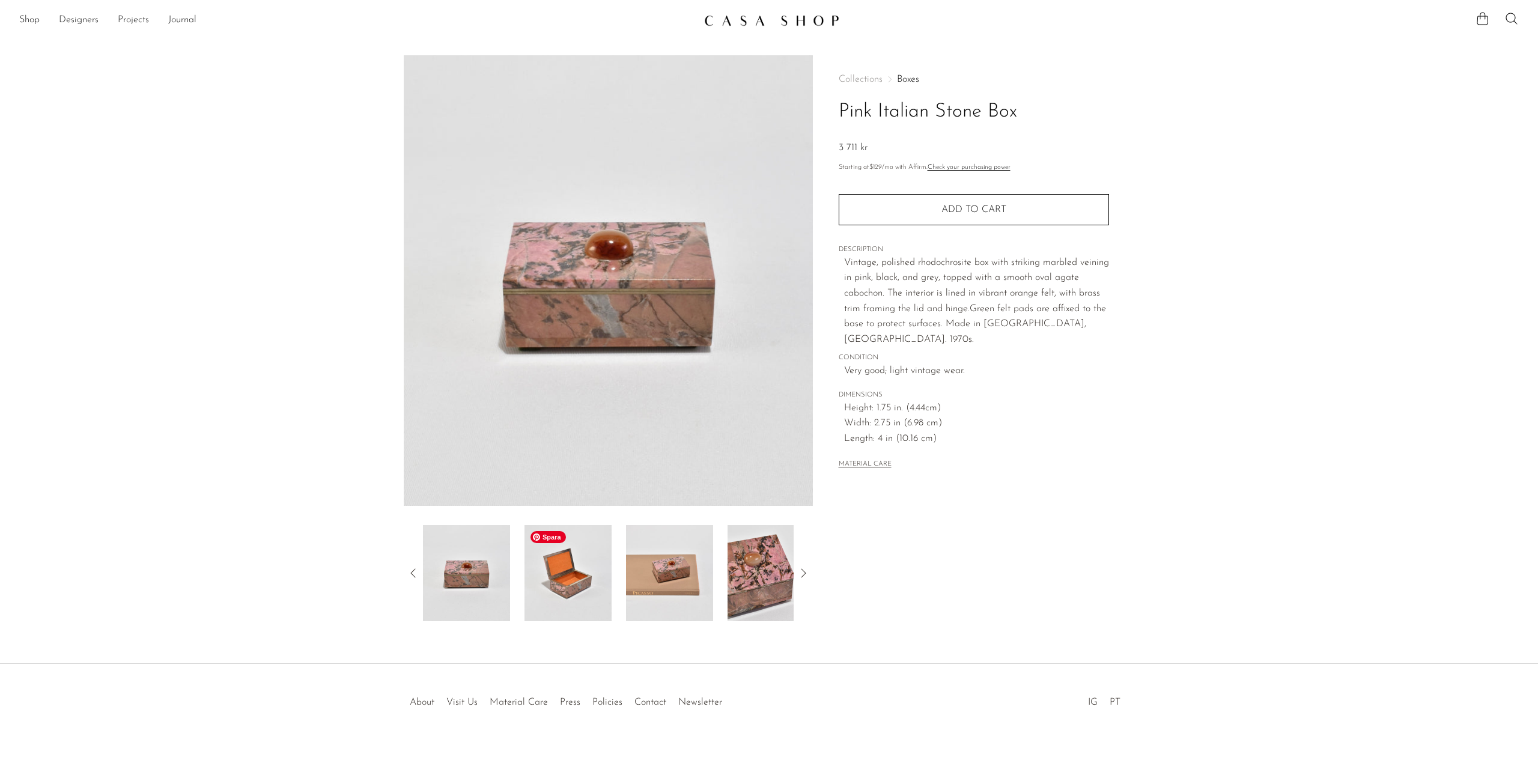
click at [607, 589] on img at bounding box center [568, 573] width 87 height 96
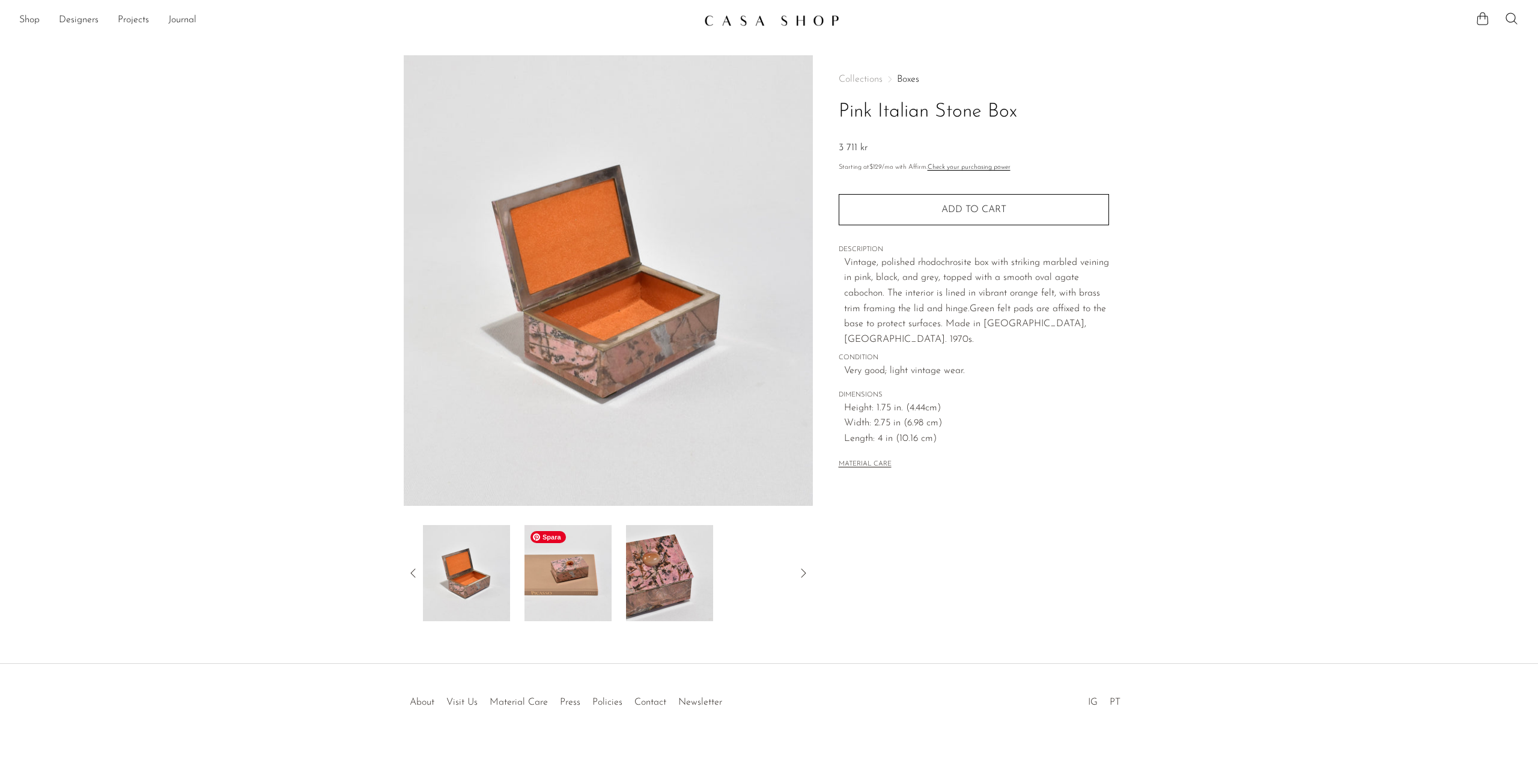
click at [598, 585] on img at bounding box center [568, 573] width 87 height 96
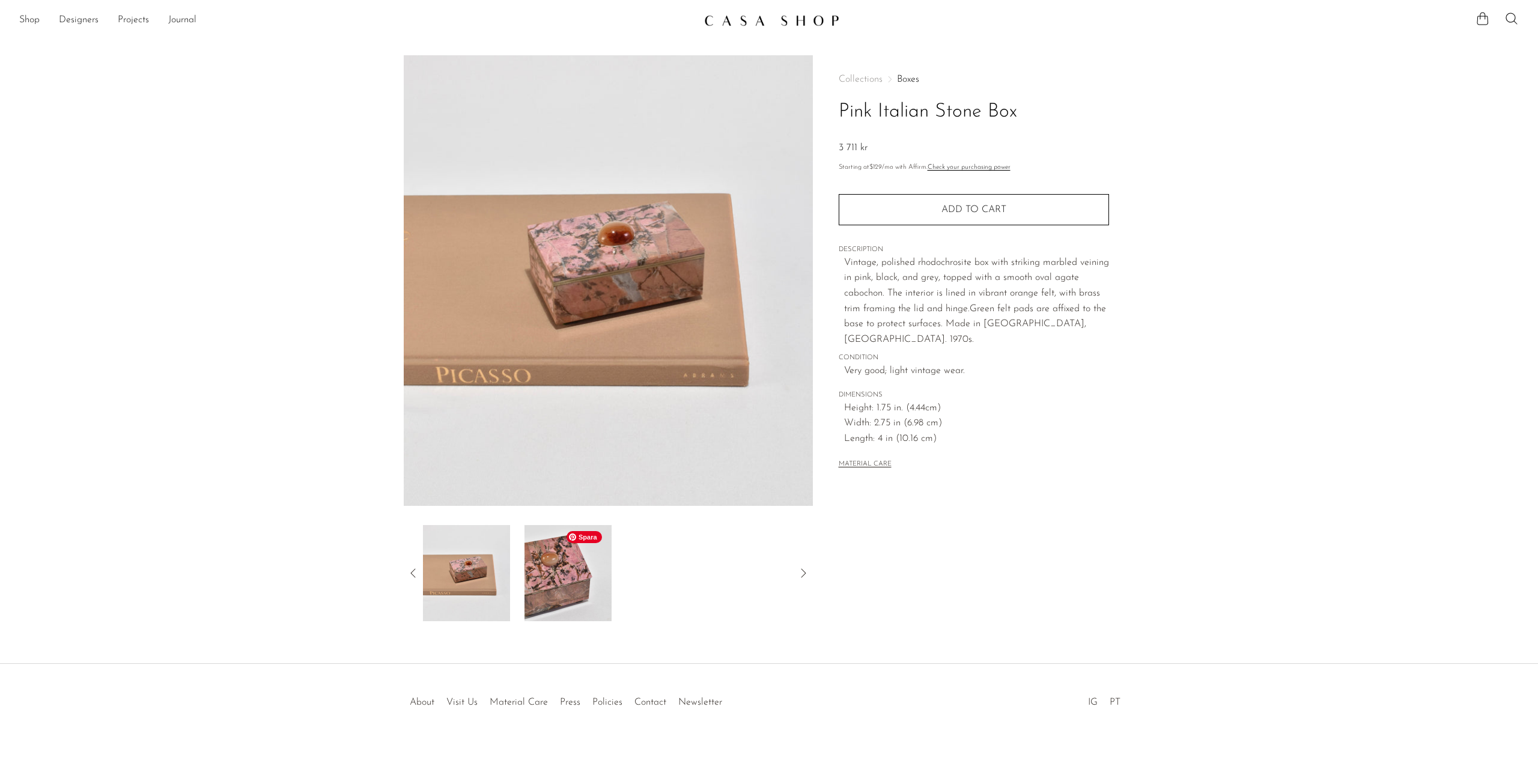
click at [586, 586] on img at bounding box center [568, 573] width 87 height 96
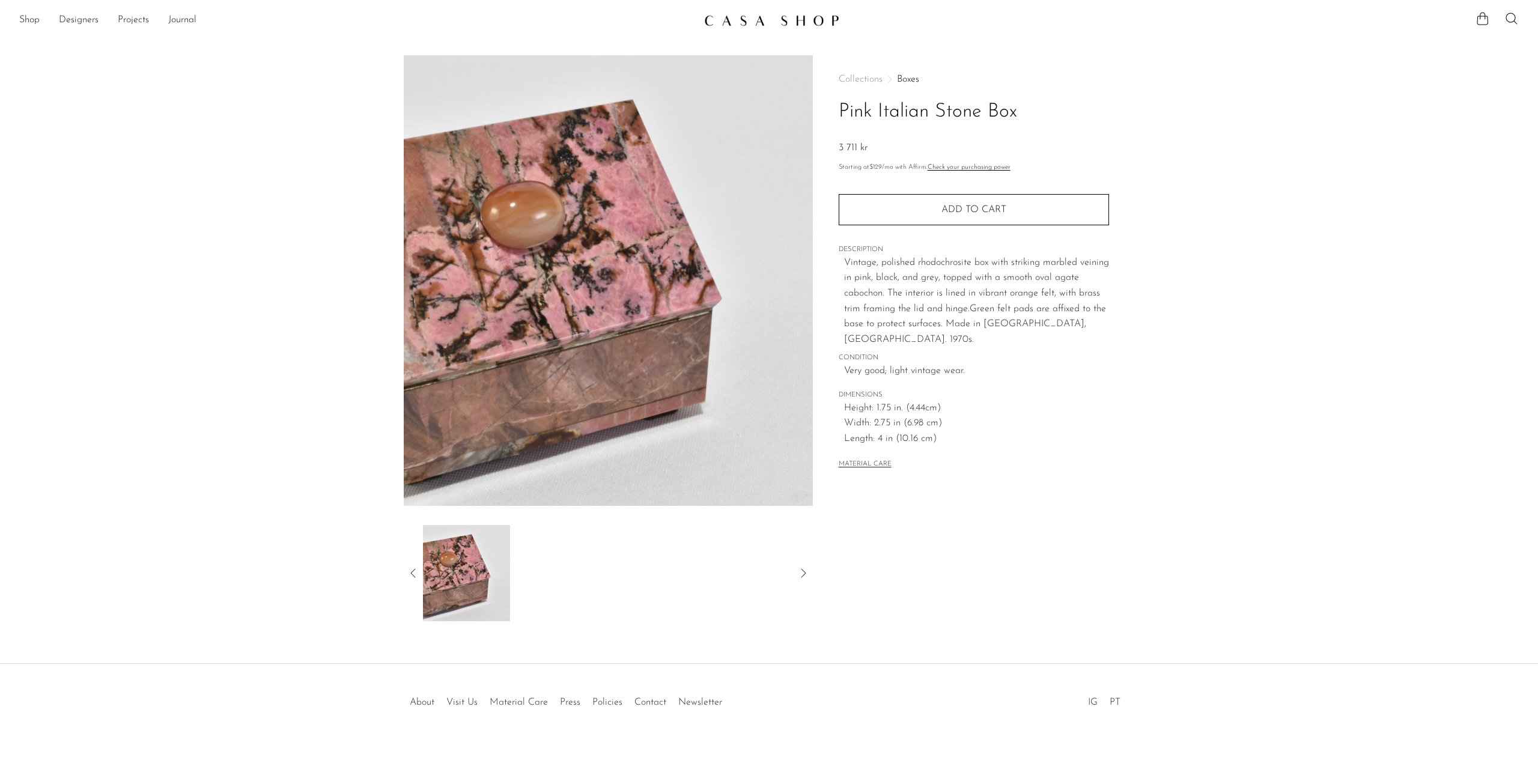
click at [419, 566] on icon at bounding box center [413, 573] width 15 height 15
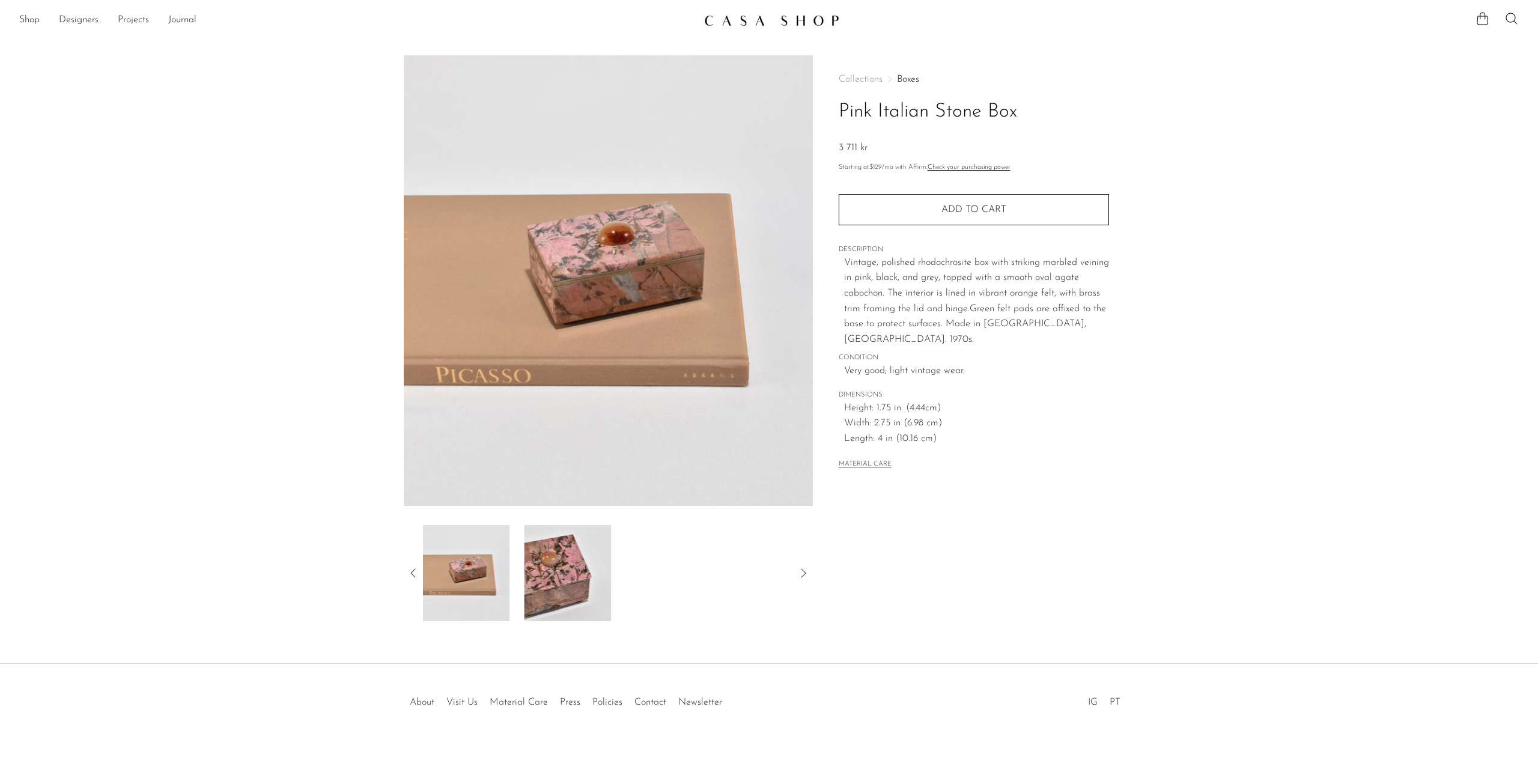
click at [418, 572] on icon at bounding box center [413, 573] width 15 height 15
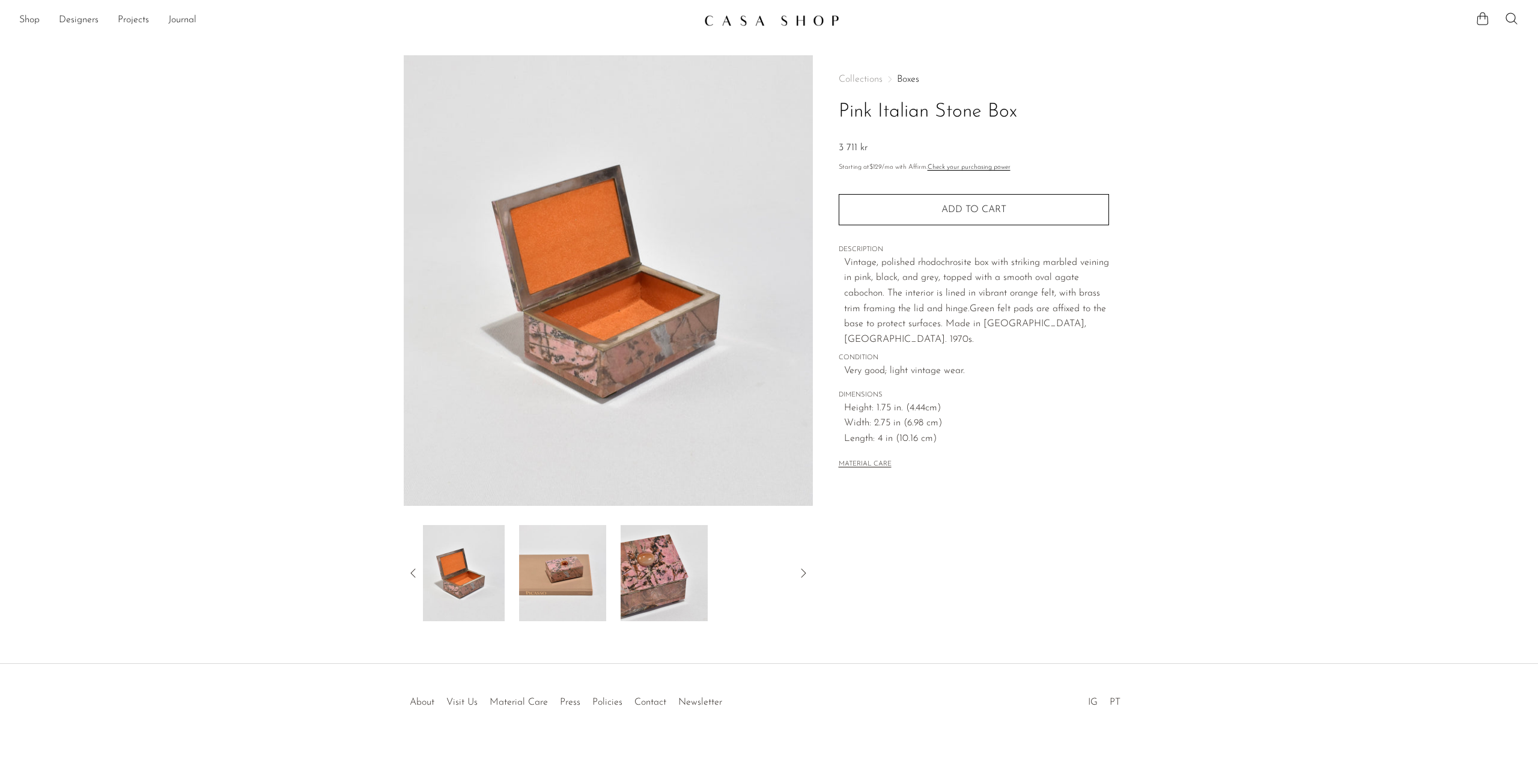
click at [418, 571] on icon at bounding box center [413, 573] width 15 height 15
click at [418, 572] on icon at bounding box center [413, 573] width 15 height 15
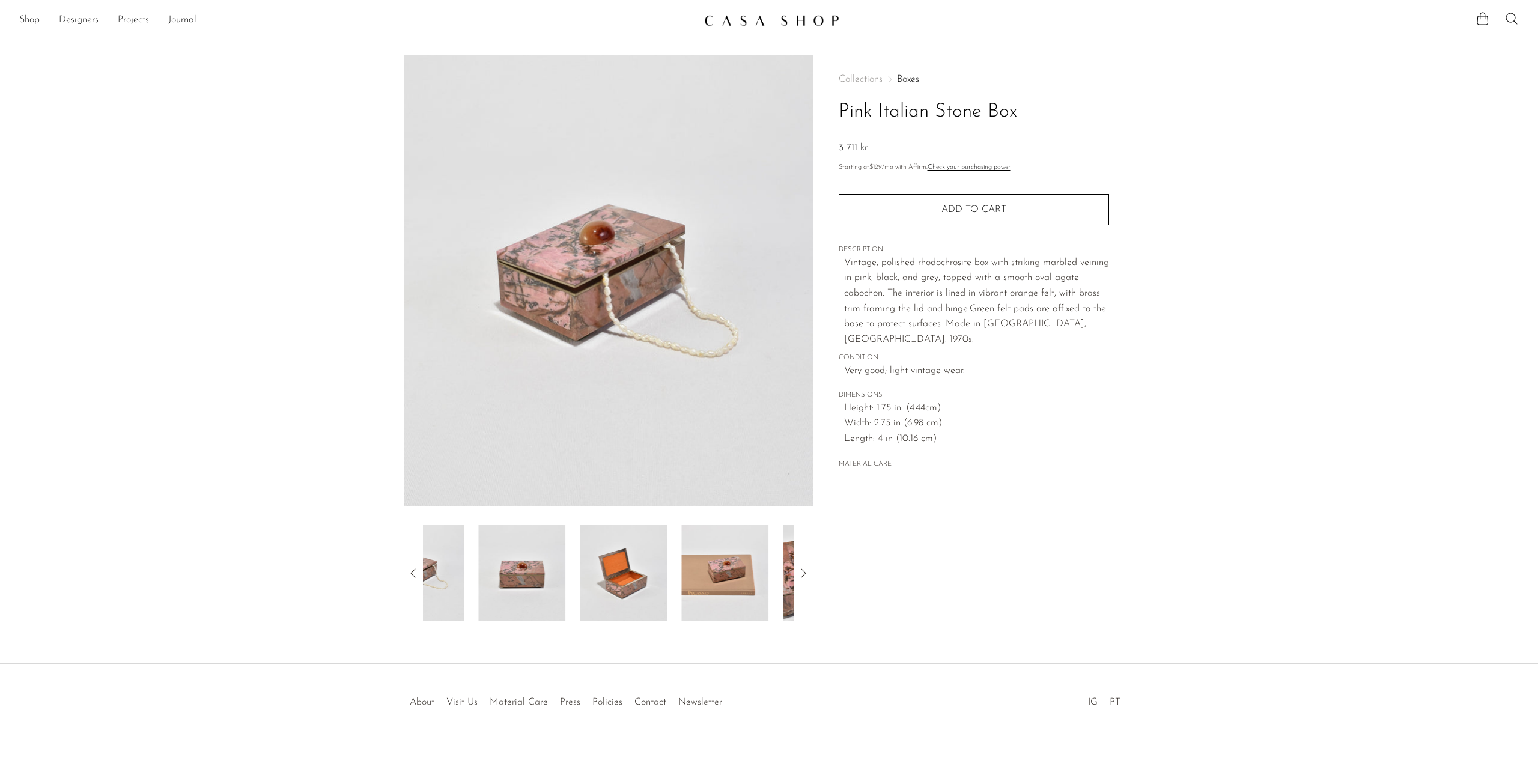
click at [418, 572] on icon at bounding box center [413, 573] width 15 height 15
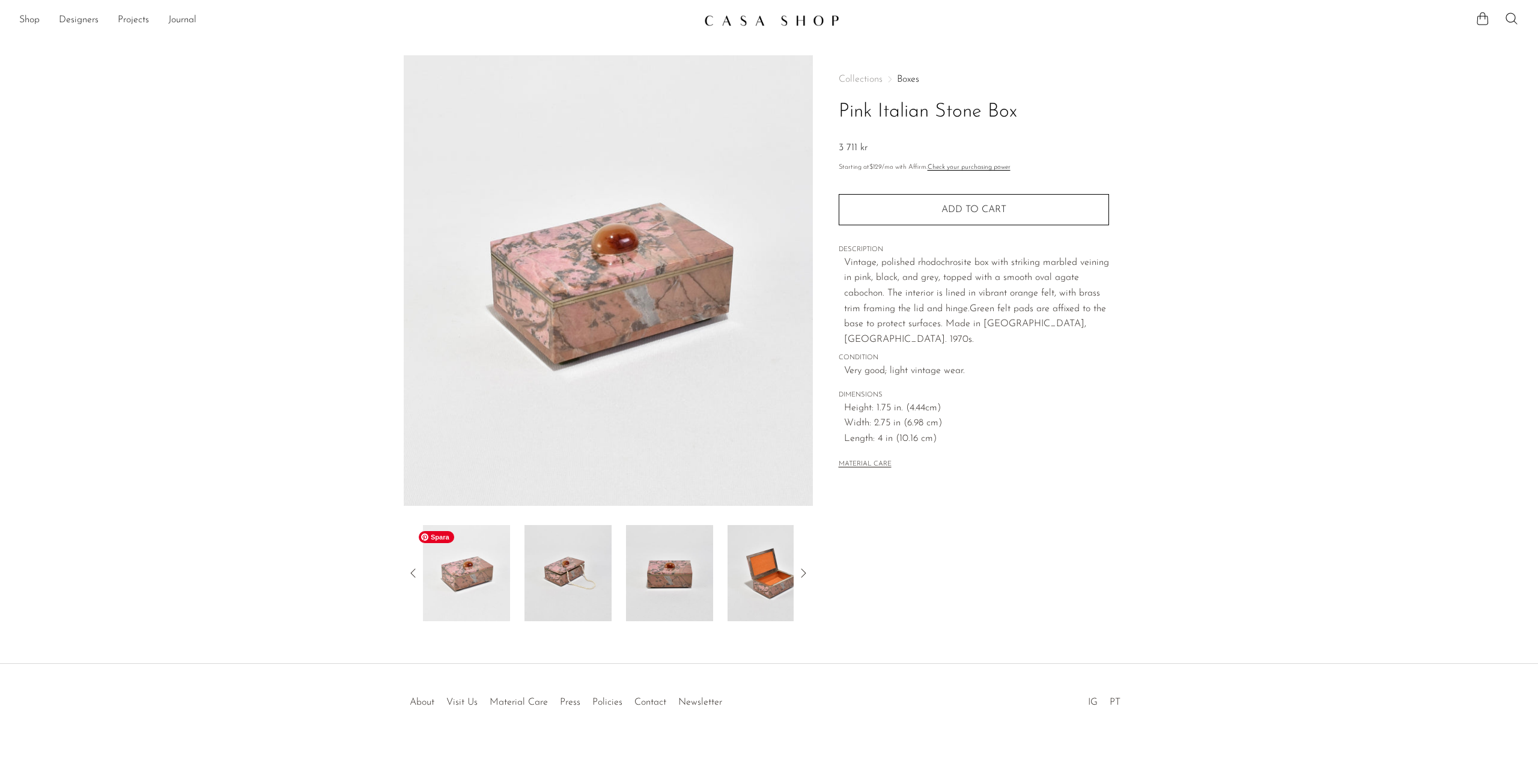
click at [493, 591] on img at bounding box center [466, 573] width 87 height 96
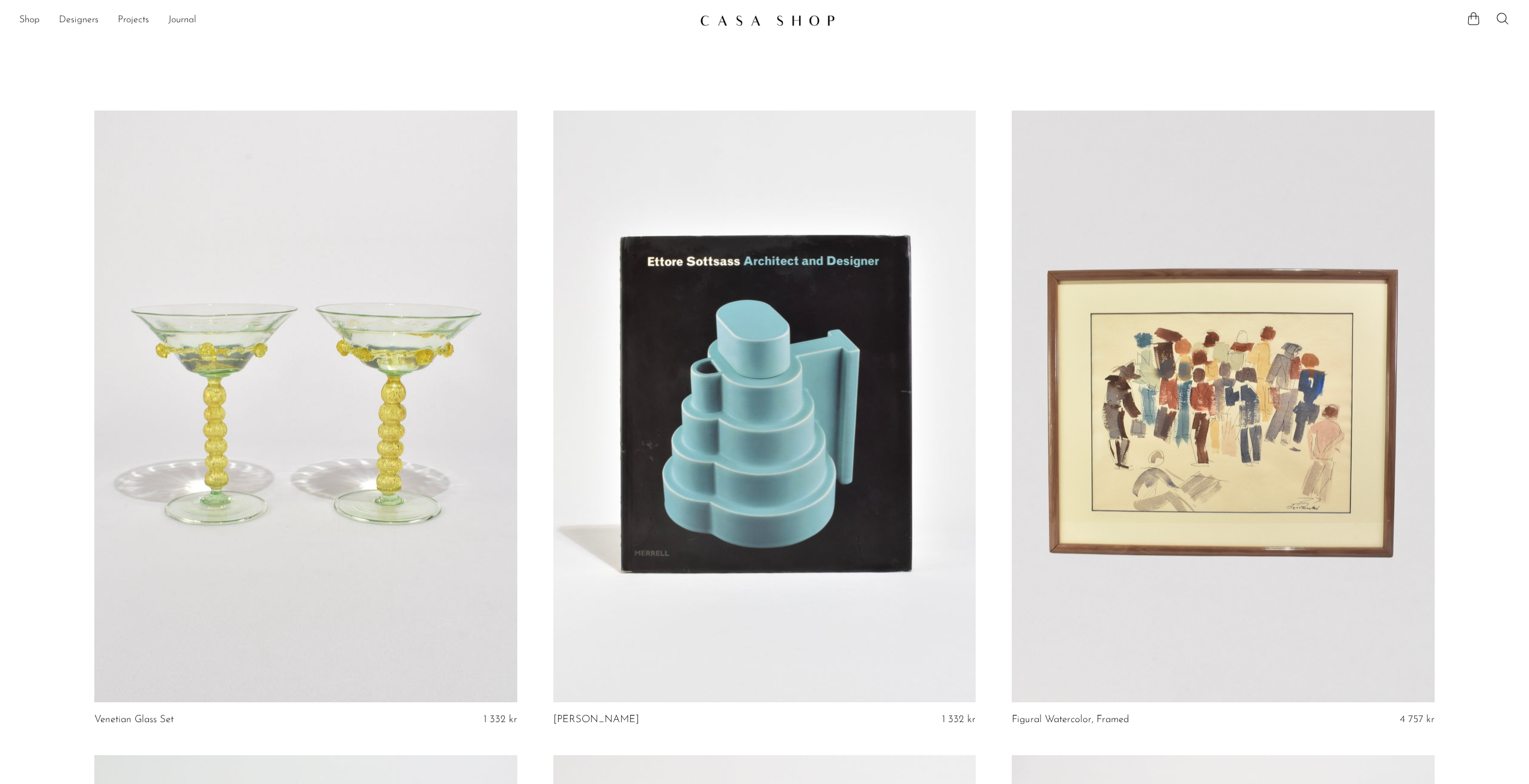
drag, startPoint x: 1421, startPoint y: 525, endPoint x: 1462, endPoint y: 235, distance: 292.9
